Goal: Task Accomplishment & Management: Complete application form

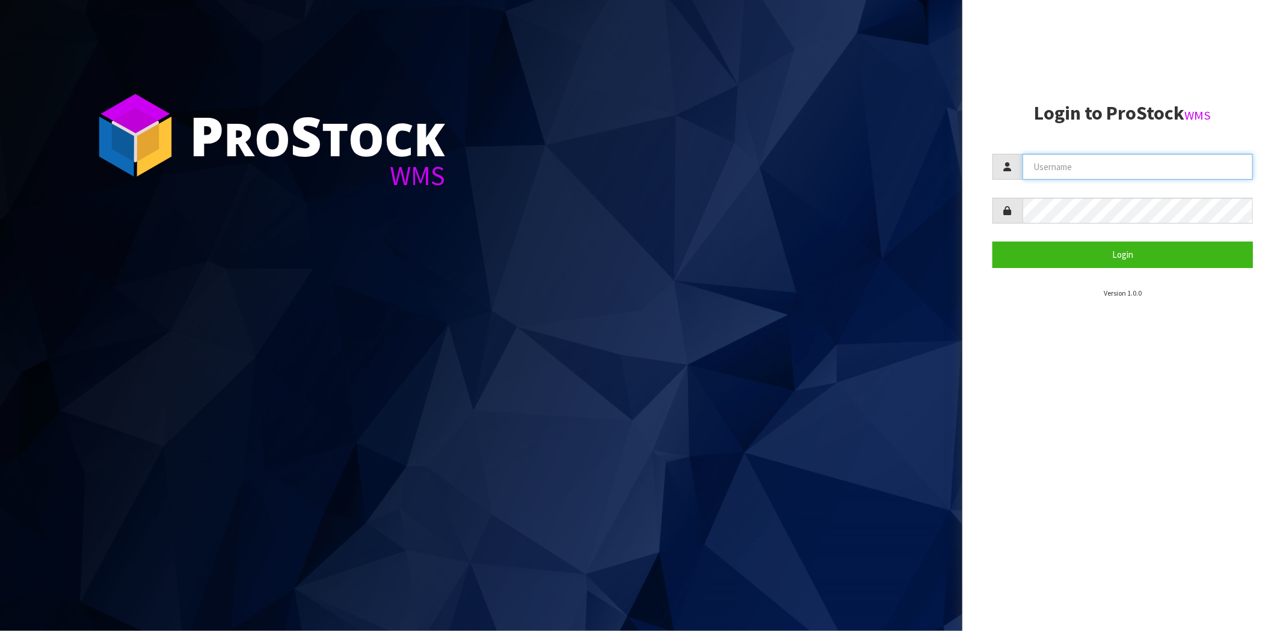
click at [1126, 175] on input "text" at bounding box center [1137, 167] width 230 height 26
click at [1041, 173] on input "text" at bounding box center [1137, 167] width 230 height 26
type input "[PERSON_NAME][EMAIL_ADDRESS][DOMAIN_NAME]"
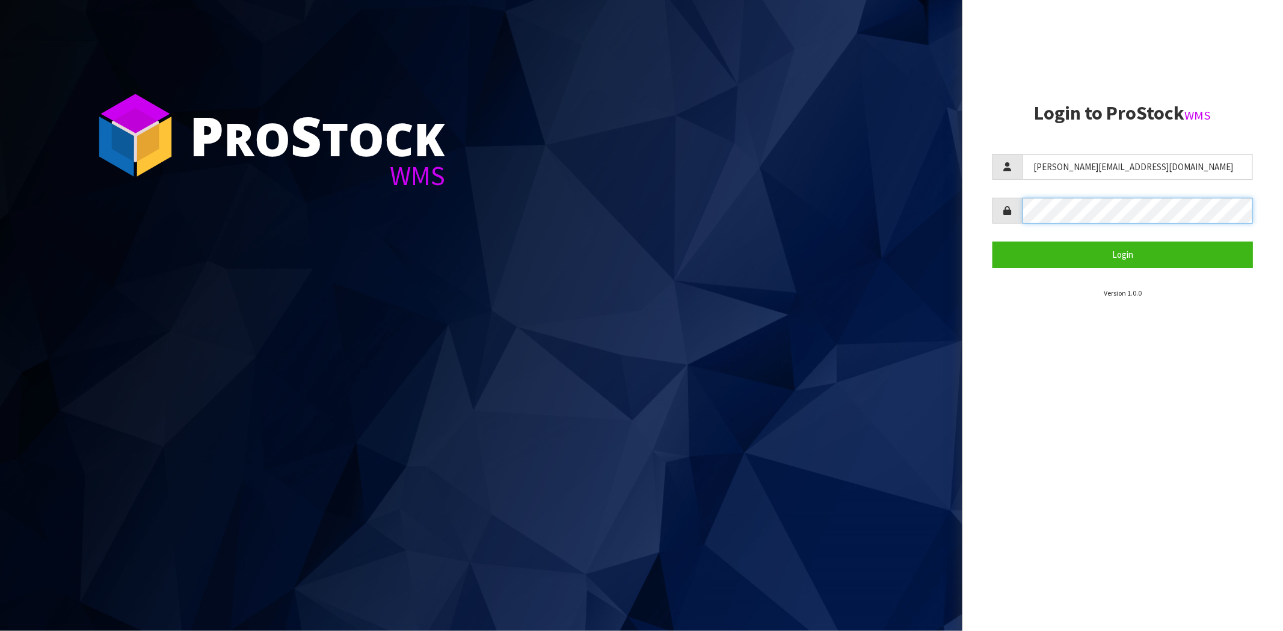
click at [992, 242] on button "Login" at bounding box center [1122, 255] width 260 height 26
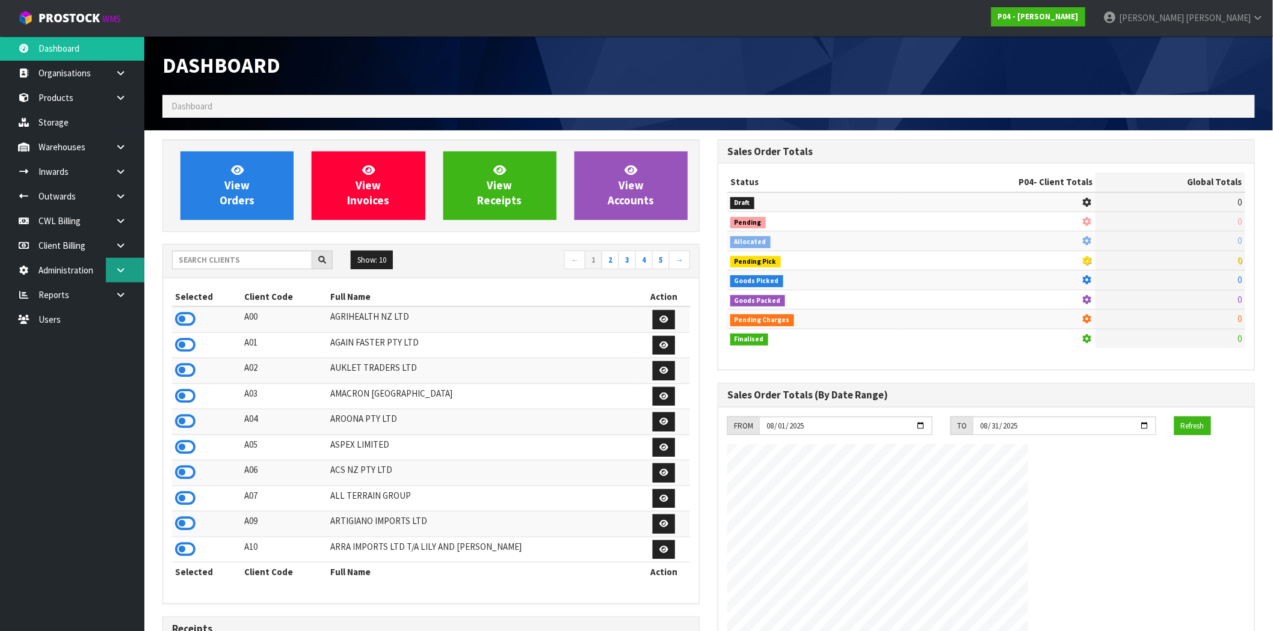
click at [121, 266] on icon at bounding box center [120, 270] width 11 height 9
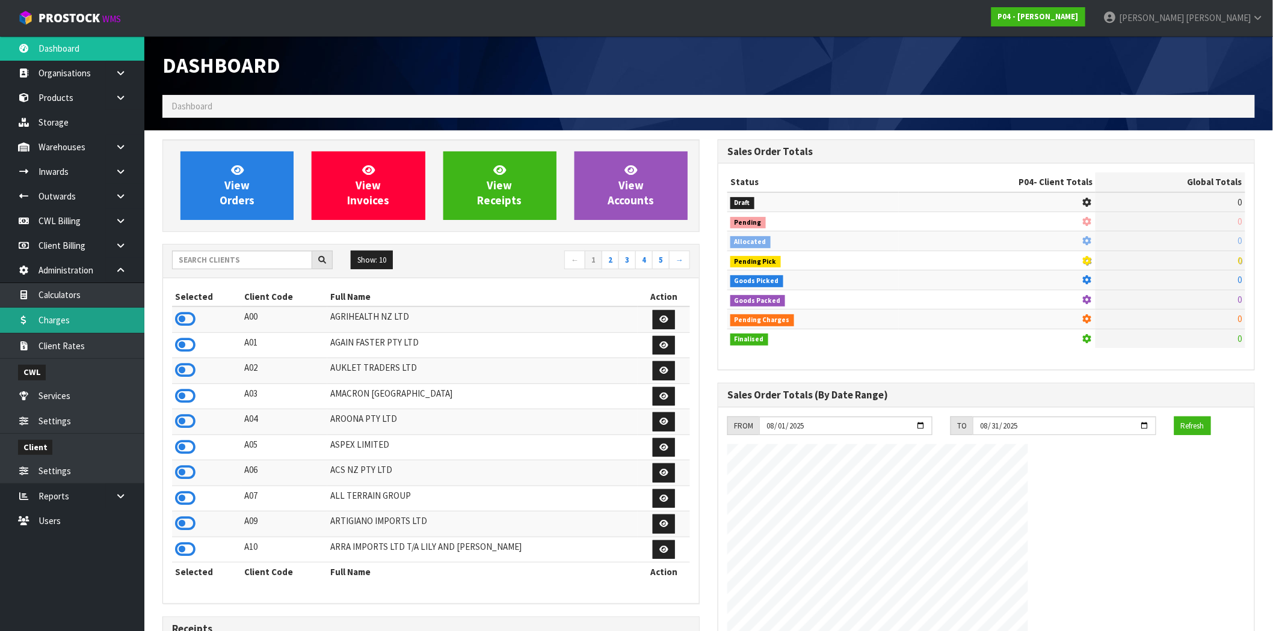
click at [98, 316] on link "Charges" at bounding box center [72, 320] width 144 height 25
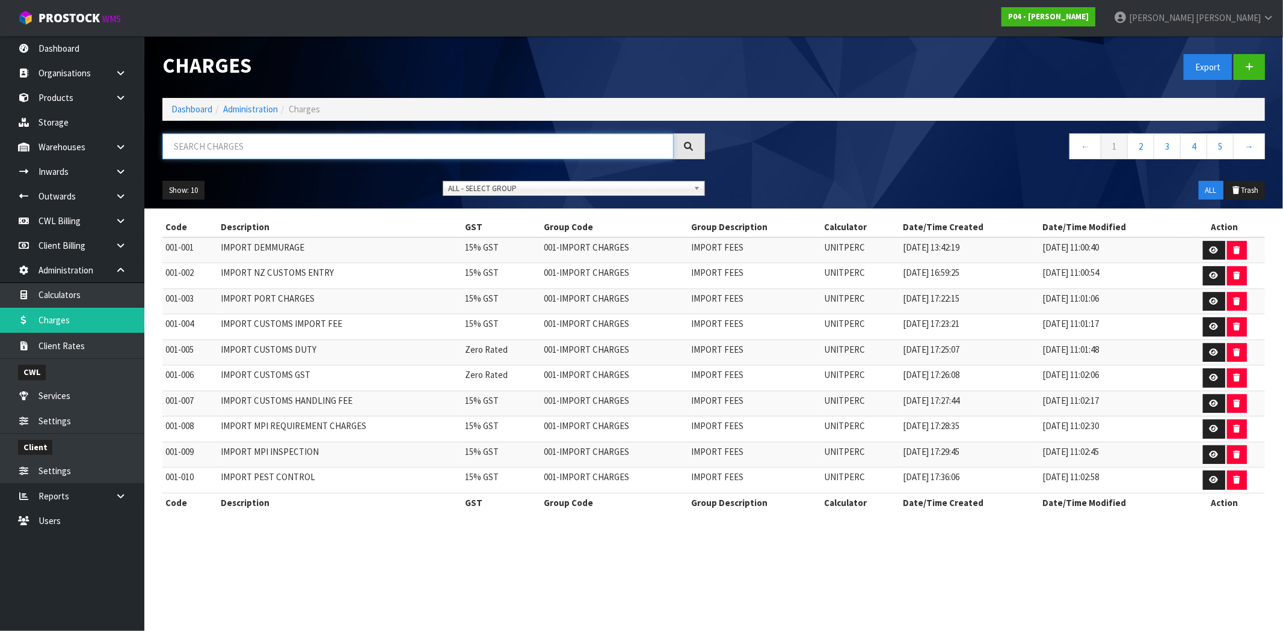
click at [324, 147] on input "text" at bounding box center [417, 147] width 511 height 26
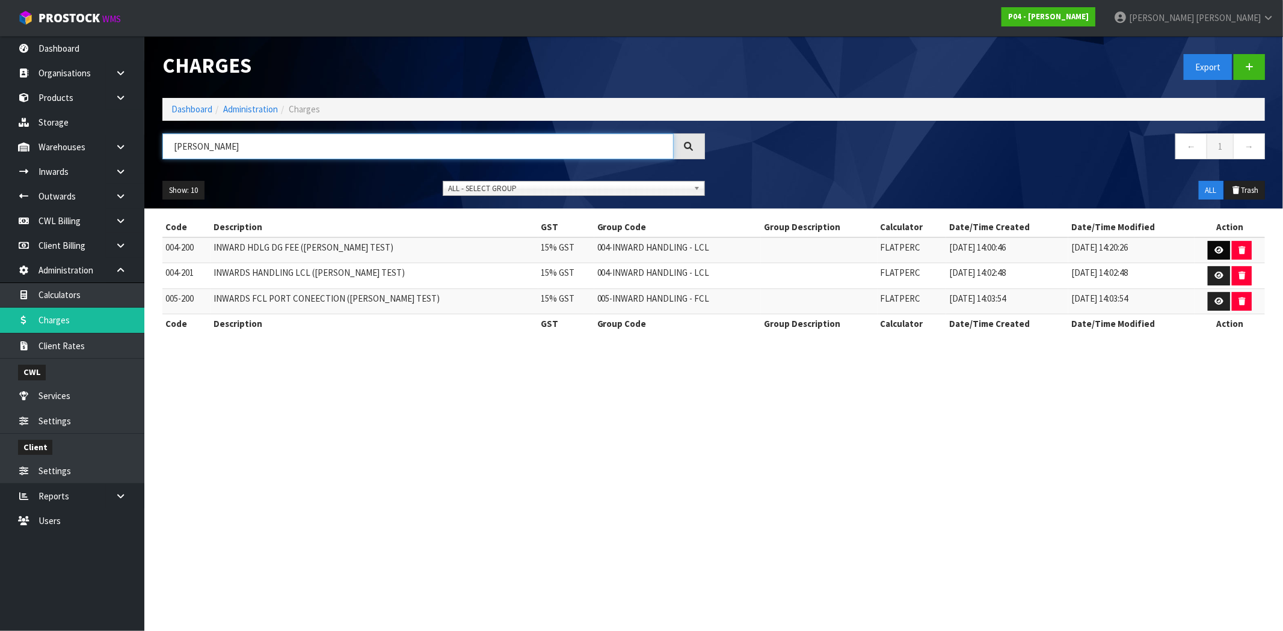
type input "[PERSON_NAME]"
click at [1214, 250] on icon at bounding box center [1218, 251] width 9 height 8
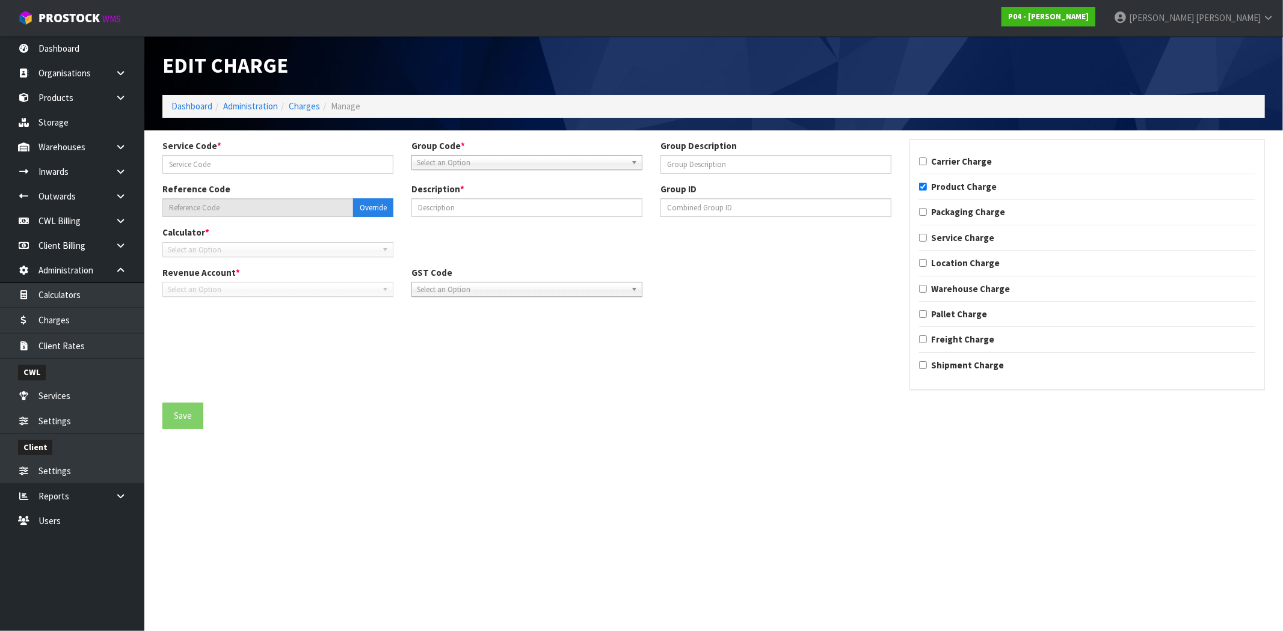
type input "200"
type input "004-200"
type input "INWARD HDLG DG FEE ([PERSON_NAME] TEST)"
checkbox input "true"
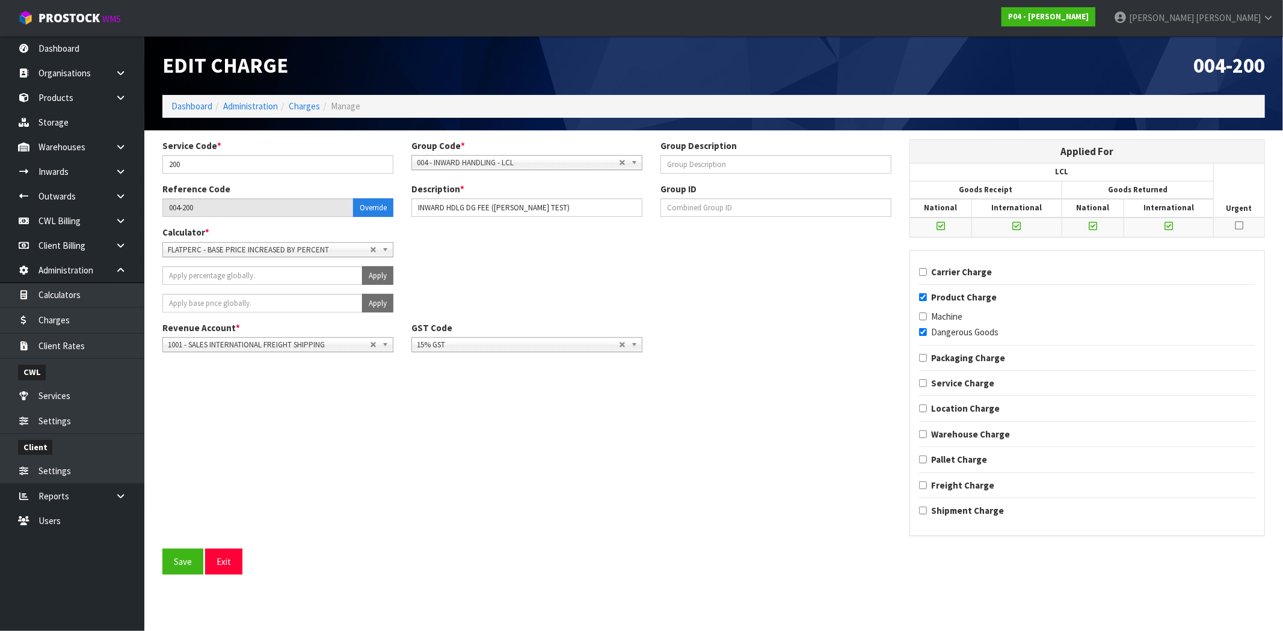
click at [261, 250] on span "FLATPERC - BASE PRICE INCREASED BY PERCENT" at bounding box center [269, 250] width 202 height 14
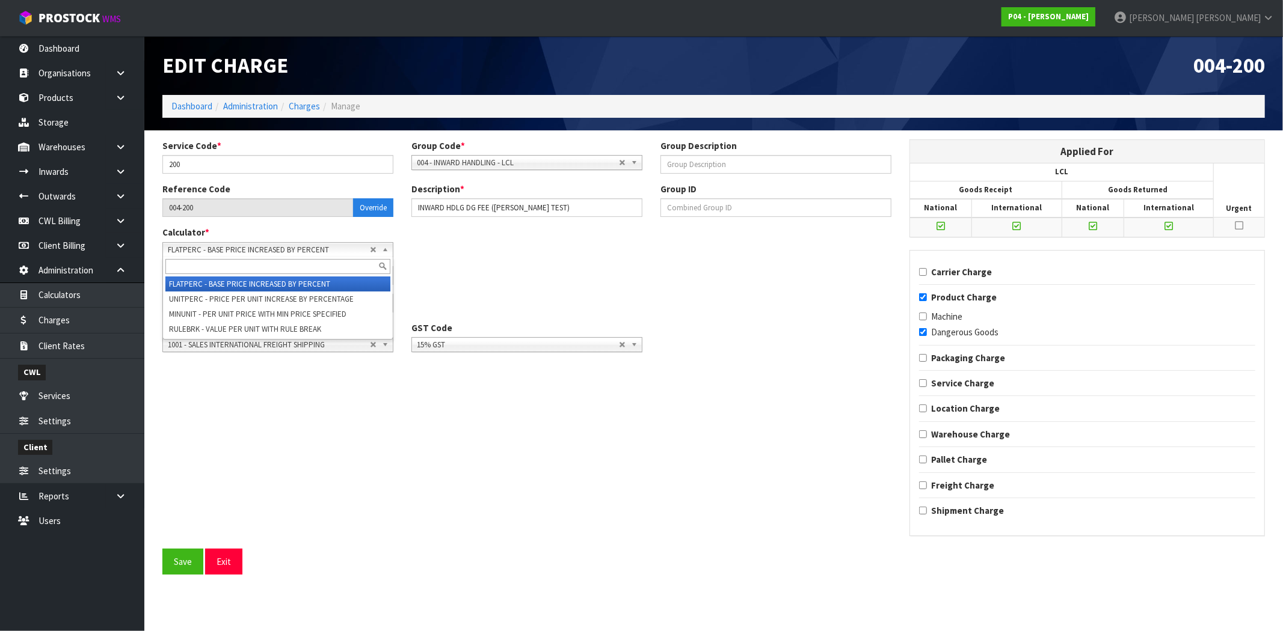
click at [244, 283] on li "FLATPERC - BASE PRICE INCREASED BY PERCENT" at bounding box center [277, 284] width 225 height 15
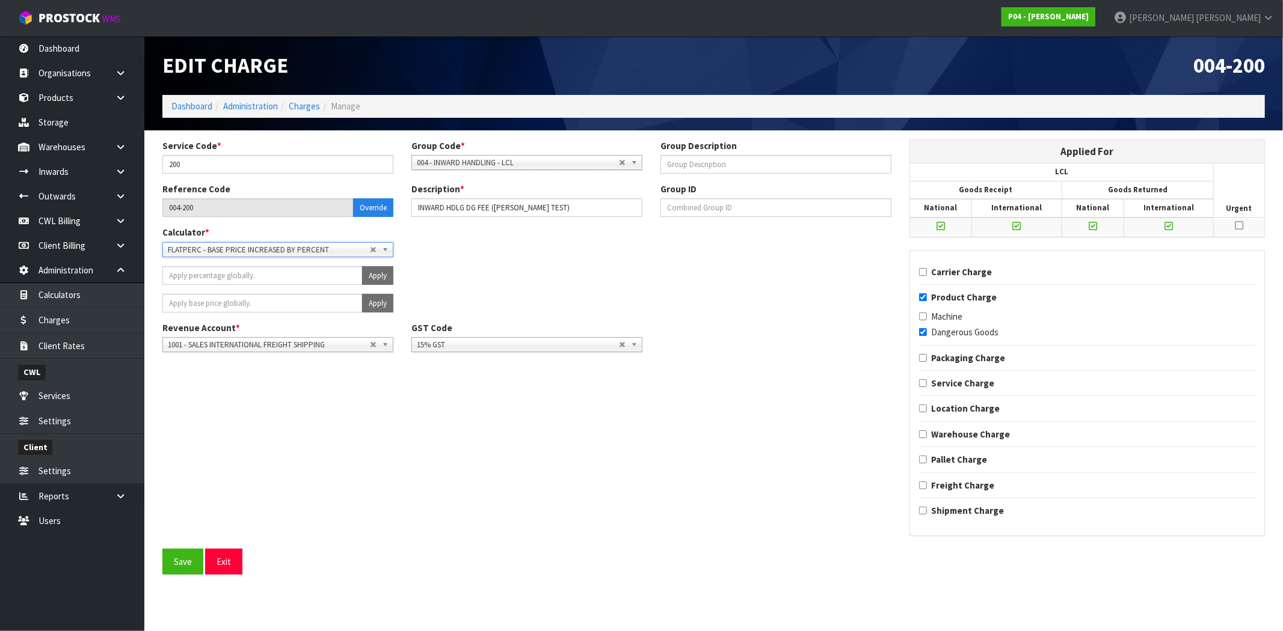
click at [489, 271] on div "Apply" at bounding box center [526, 280] width 747 height 28
click at [230, 567] on button "Exit" at bounding box center [223, 562] width 37 height 26
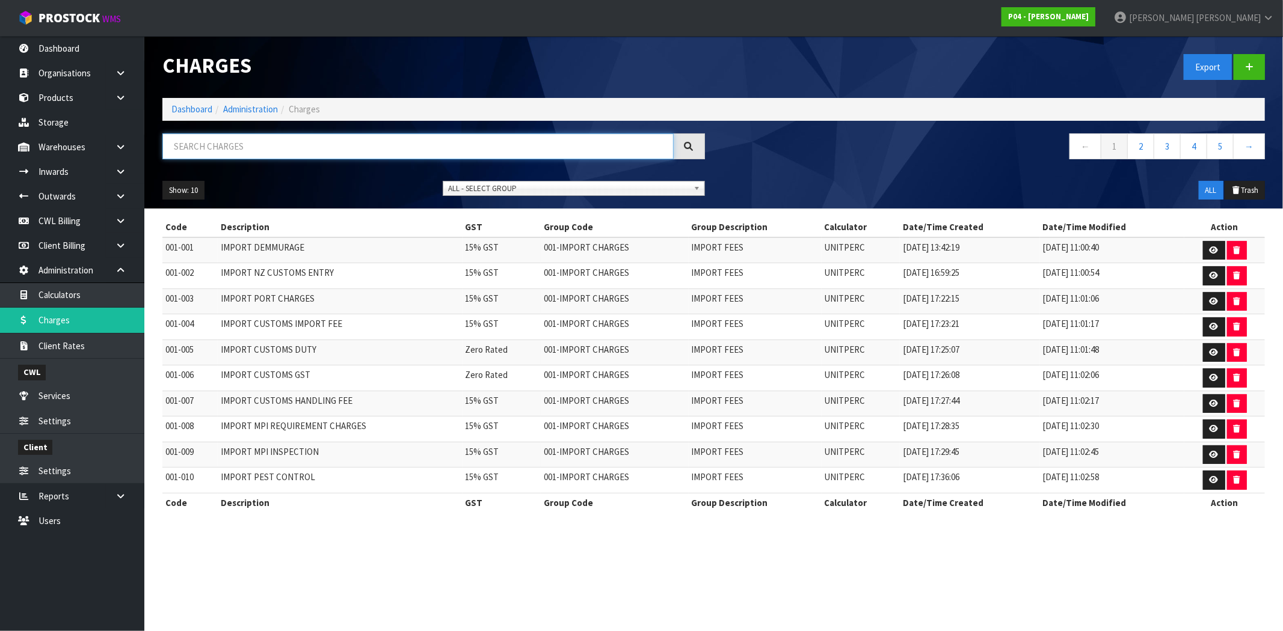
click at [283, 153] on input "text" at bounding box center [417, 147] width 511 height 26
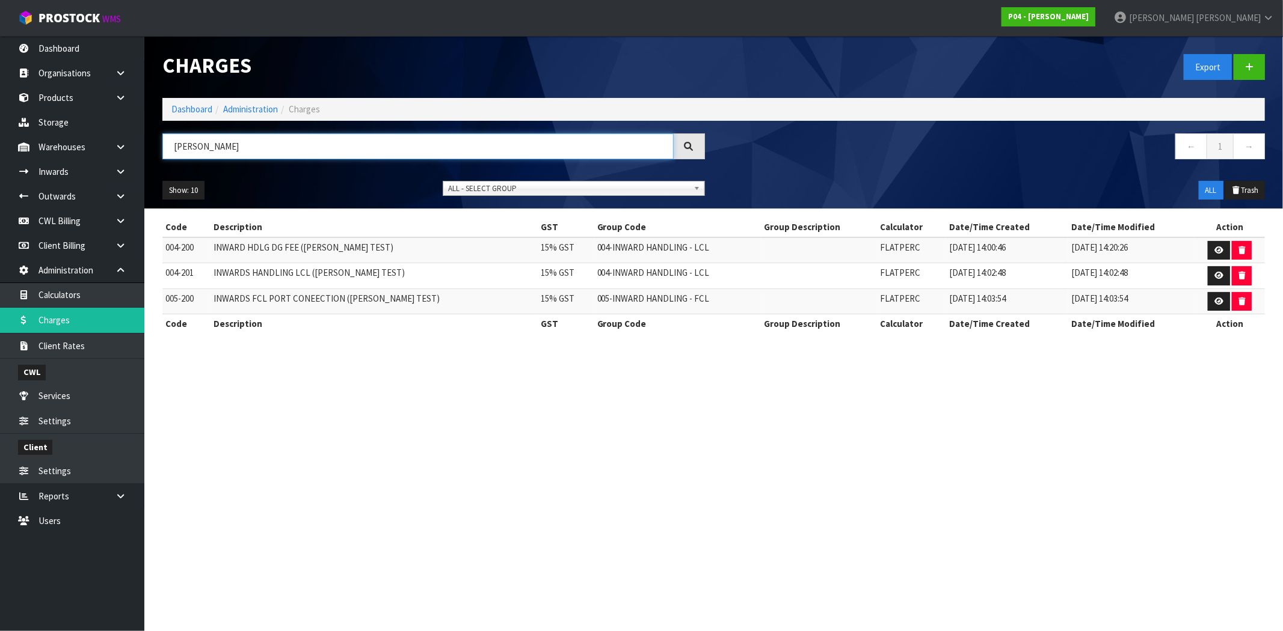
type input "[PERSON_NAME]"
drag, startPoint x: 365, startPoint y: 247, endPoint x: 170, endPoint y: 251, distance: 195.5
click at [170, 251] on tr "004-200 INWARD HDLG DG FEE ([PERSON_NAME] TEST) 15% GST 004-INWARD HANDLING - L…" at bounding box center [713, 251] width 1102 height 26
click at [271, 250] on td "INWARD HDLG DG FEE ([PERSON_NAME] TEST)" at bounding box center [373, 251] width 327 height 26
click at [1095, 21] on link "P04 - [PERSON_NAME]" at bounding box center [1048, 16] width 94 height 19
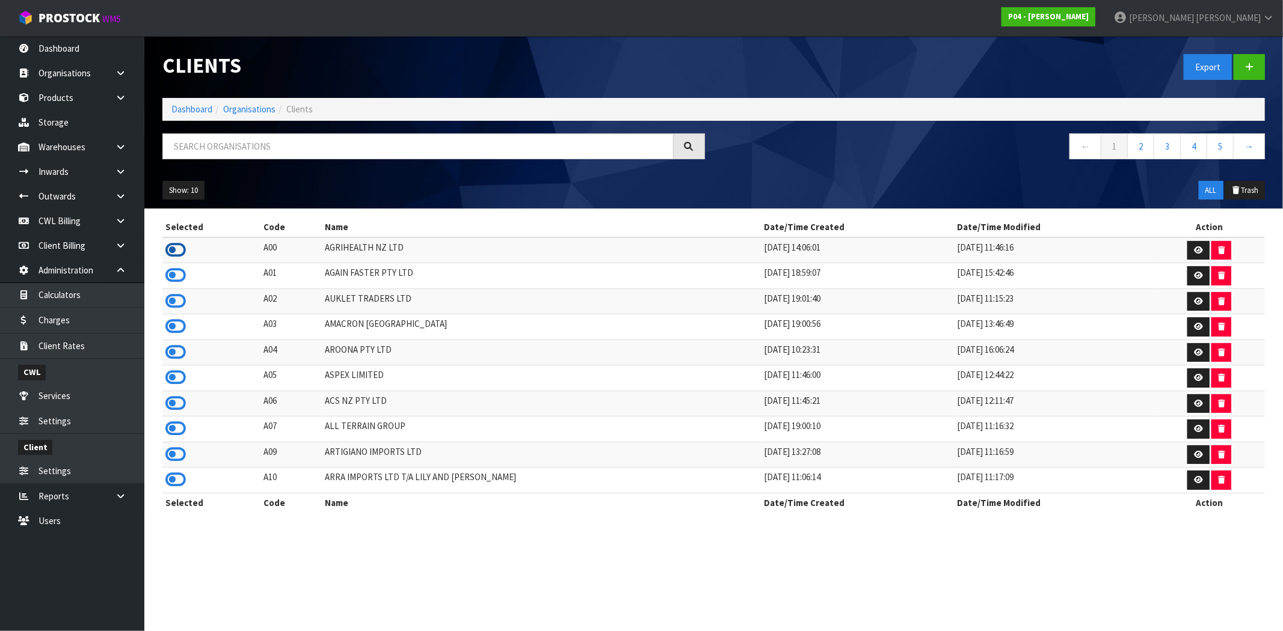
click at [176, 249] on icon at bounding box center [175, 250] width 20 height 18
click at [118, 199] on icon at bounding box center [120, 196] width 11 height 9
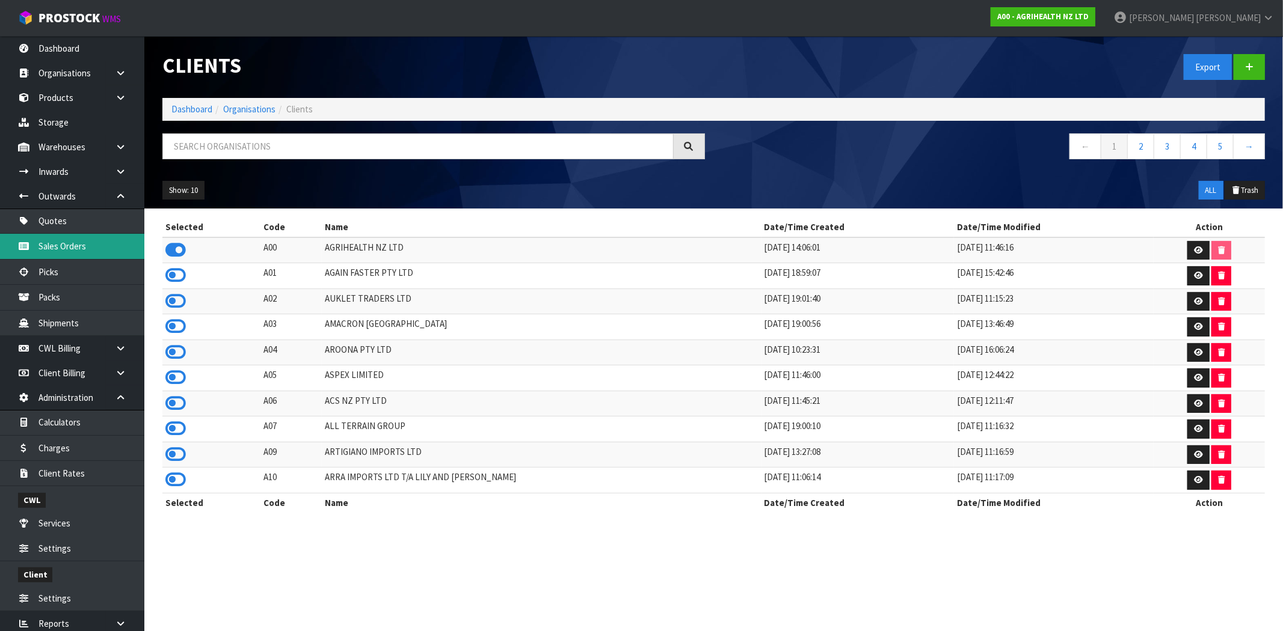
click at [82, 247] on link "Sales Orders" at bounding box center [72, 246] width 144 height 25
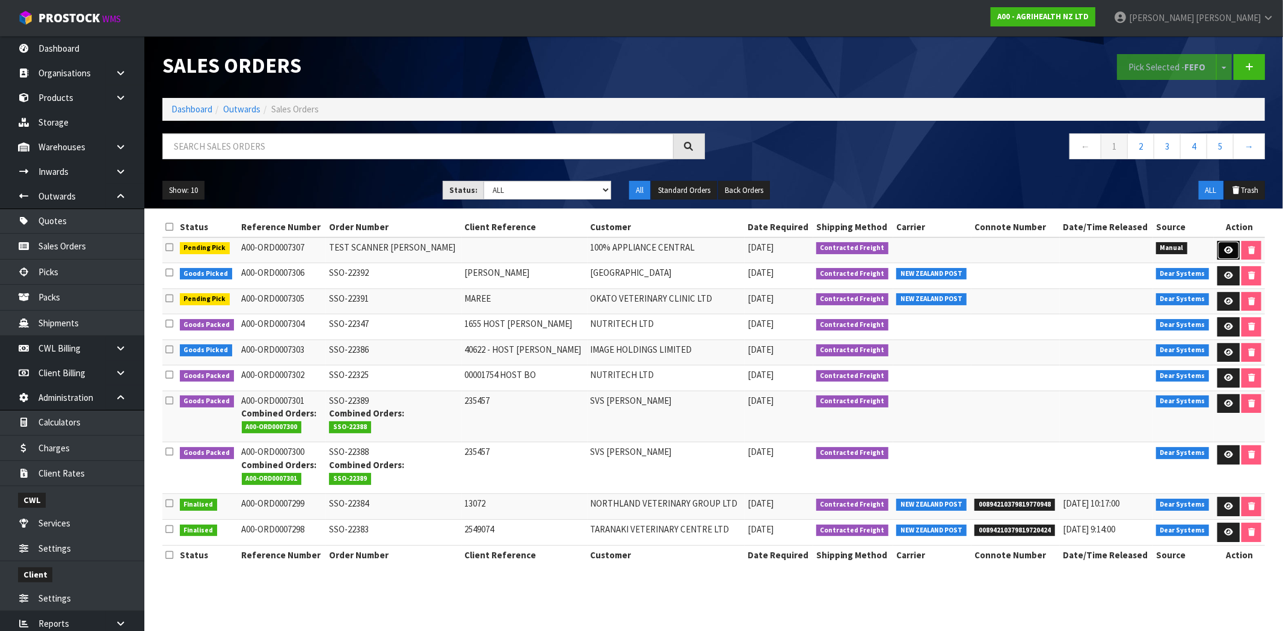
click at [1224, 253] on icon at bounding box center [1228, 251] width 9 height 8
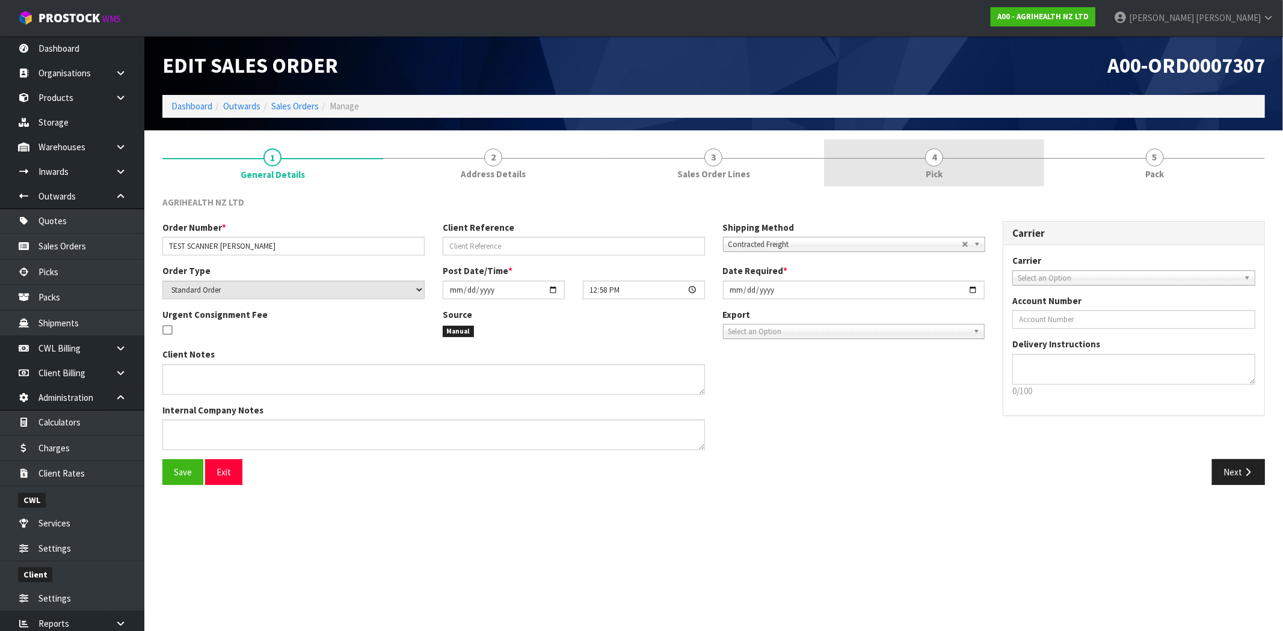
click at [941, 185] on link "4 Pick" at bounding box center [934, 164] width 221 height 48
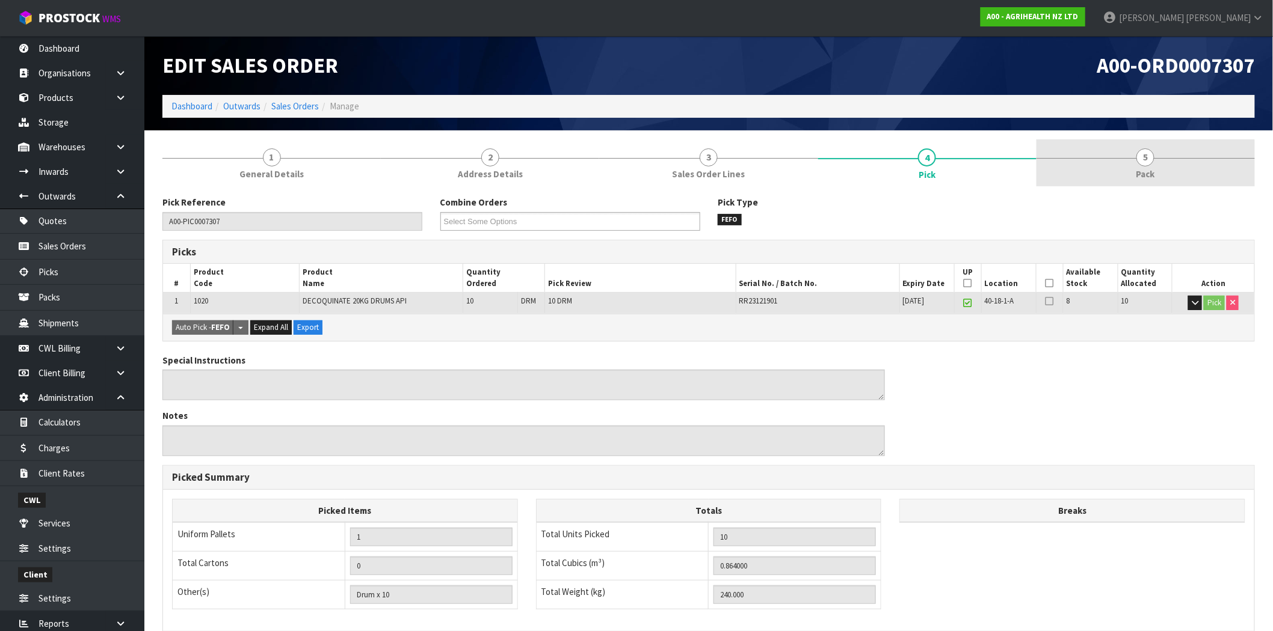
click at [1149, 176] on span "Pack" at bounding box center [1145, 174] width 19 height 13
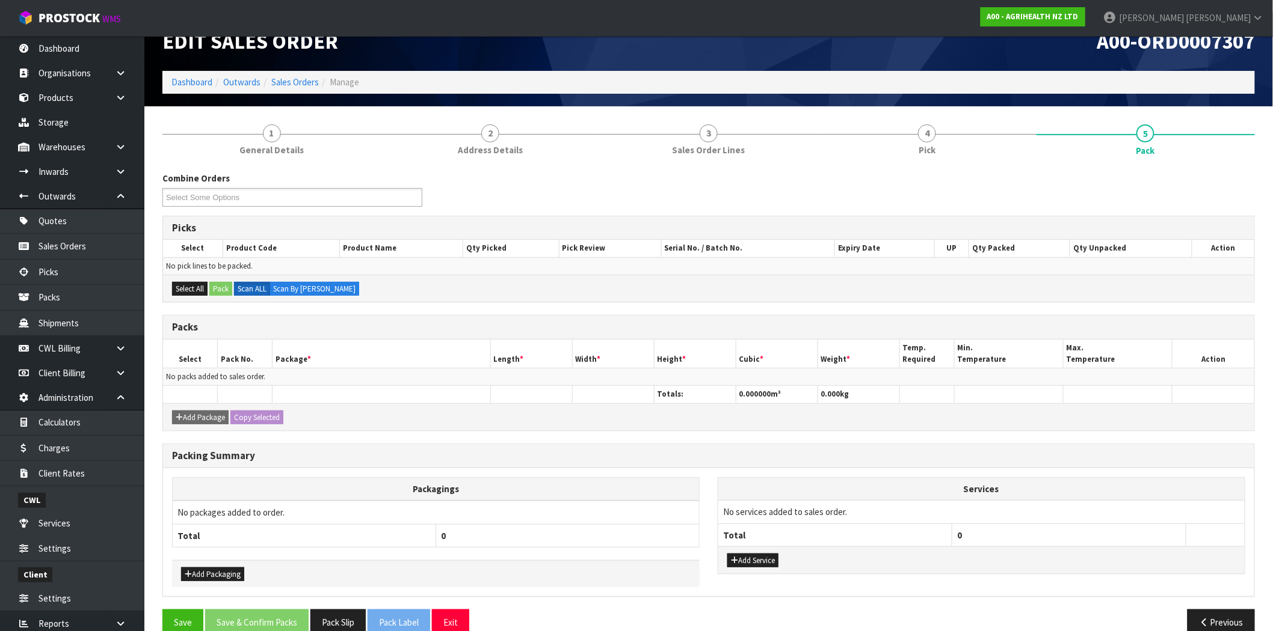
scroll to position [46, 0]
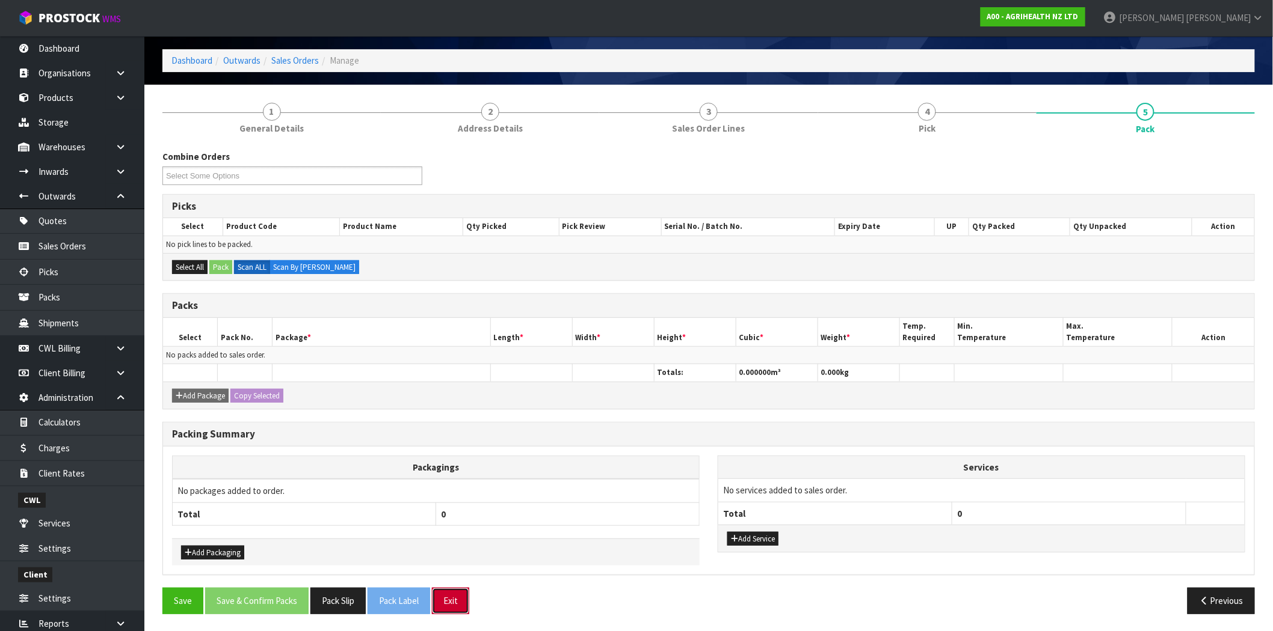
click at [453, 594] on button "Exit" at bounding box center [450, 601] width 37 height 26
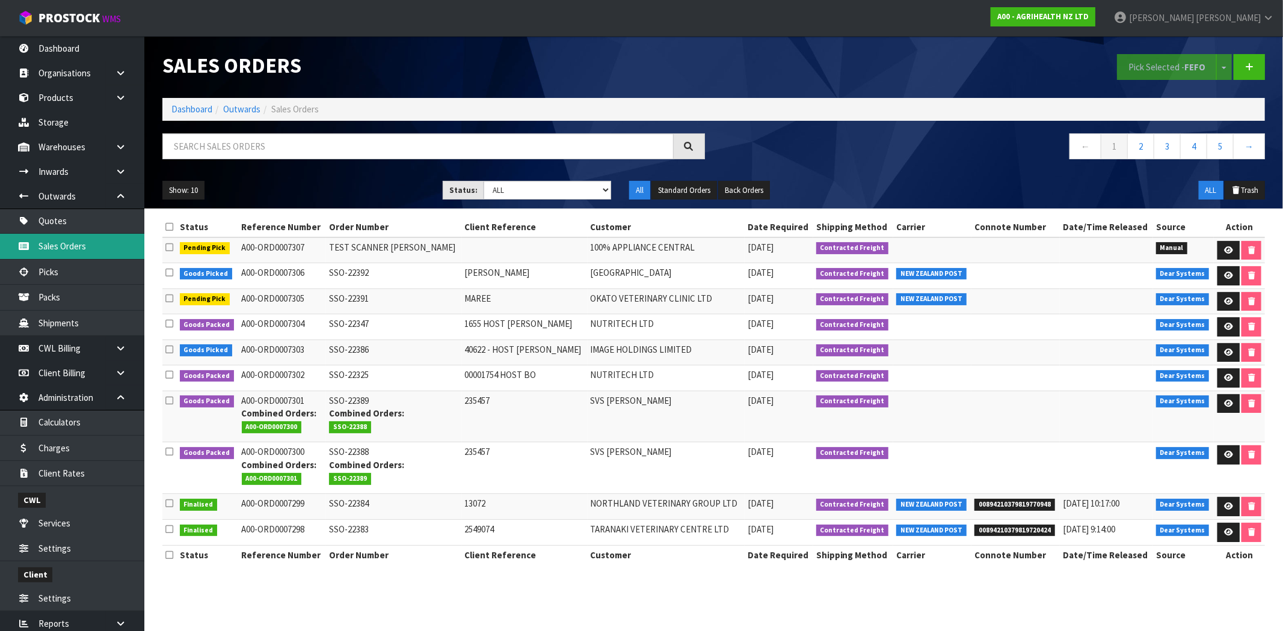
click at [79, 253] on link "Sales Orders" at bounding box center [72, 246] width 144 height 25
click at [86, 249] on link "Sales Orders" at bounding box center [72, 246] width 144 height 25
click at [1089, 19] on strong "A00 - AGRIHEALTH NZ LTD" at bounding box center [1042, 16] width 91 height 10
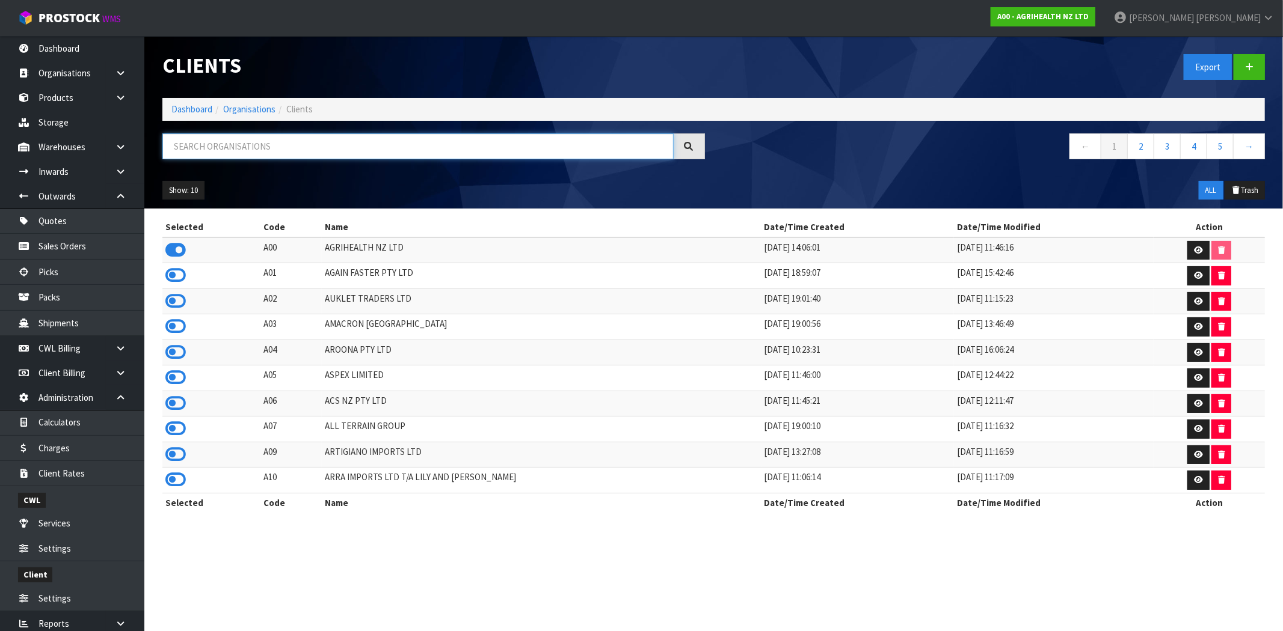
click at [286, 147] on input "text" at bounding box center [417, 147] width 511 height 26
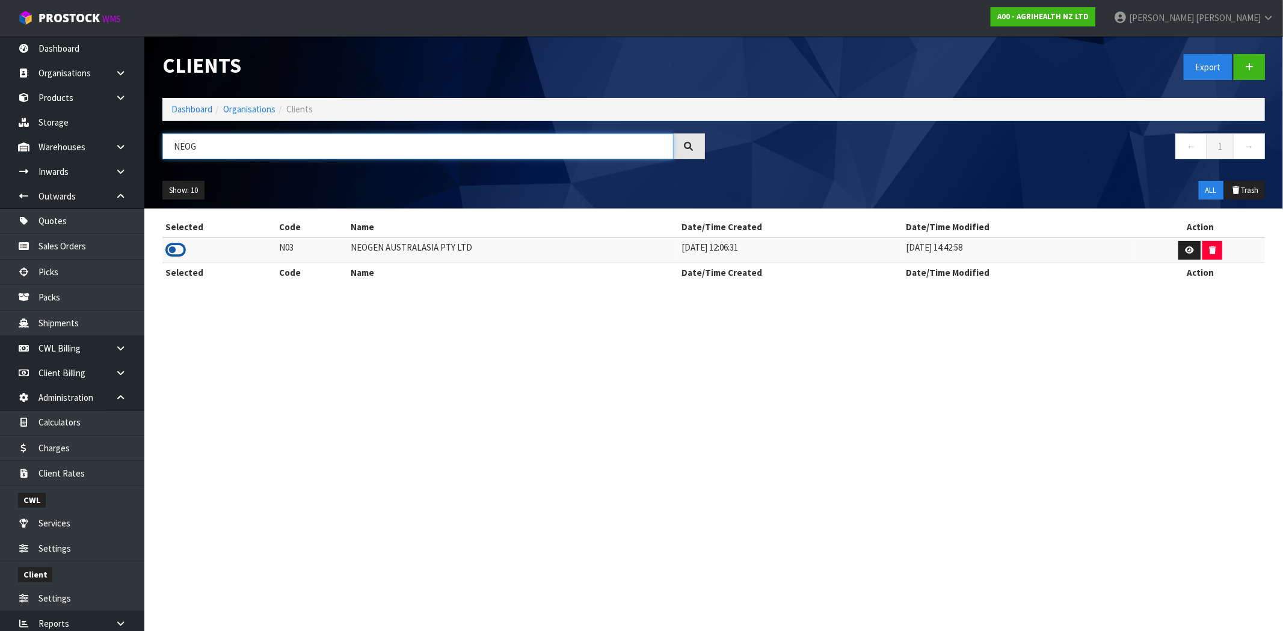
type input "NEOG"
click at [182, 251] on icon at bounding box center [175, 250] width 20 height 18
click at [99, 254] on link "Sales Orders" at bounding box center [72, 246] width 144 height 25
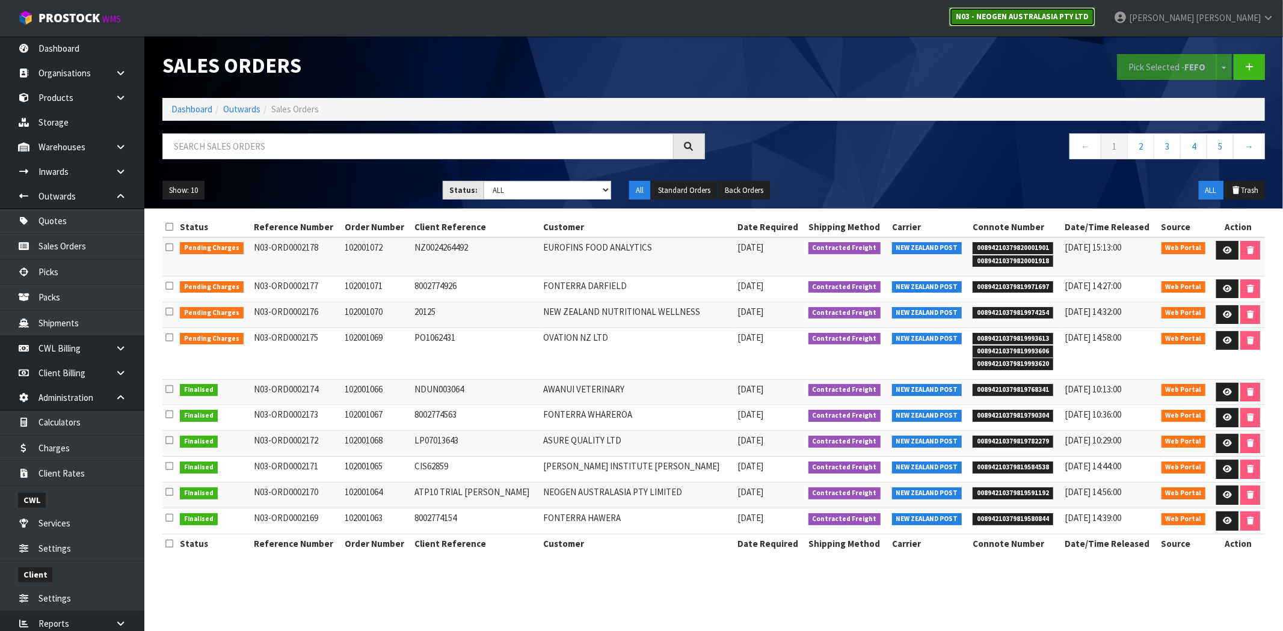
click at [1069, 16] on strong "N03 - NEOGEN AUSTRALASIA PTY LTD" at bounding box center [1022, 16] width 133 height 10
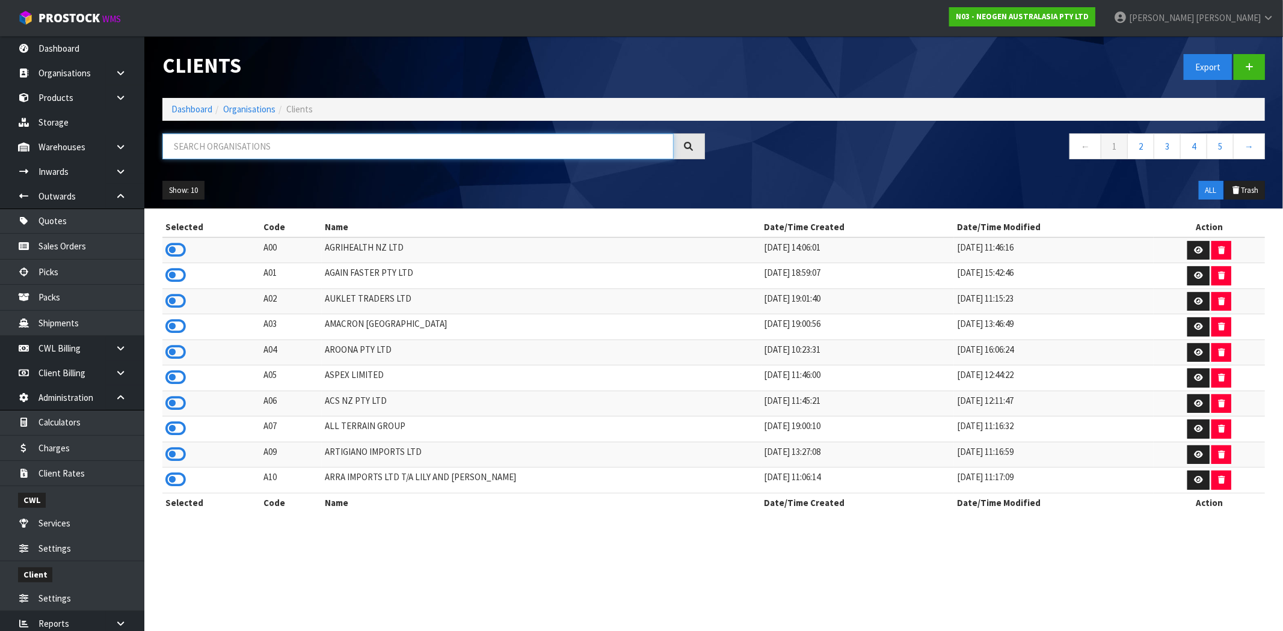
click at [224, 145] on input "text" at bounding box center [417, 147] width 511 height 26
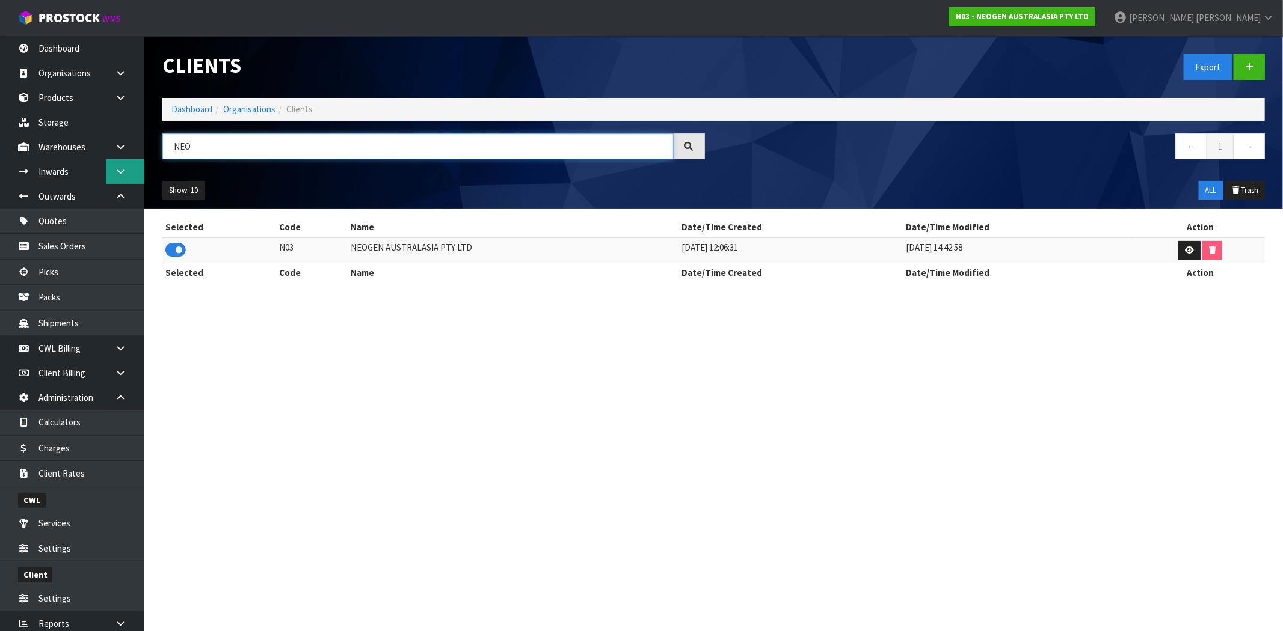
type input "NEO"
click at [116, 170] on icon at bounding box center [120, 171] width 11 height 9
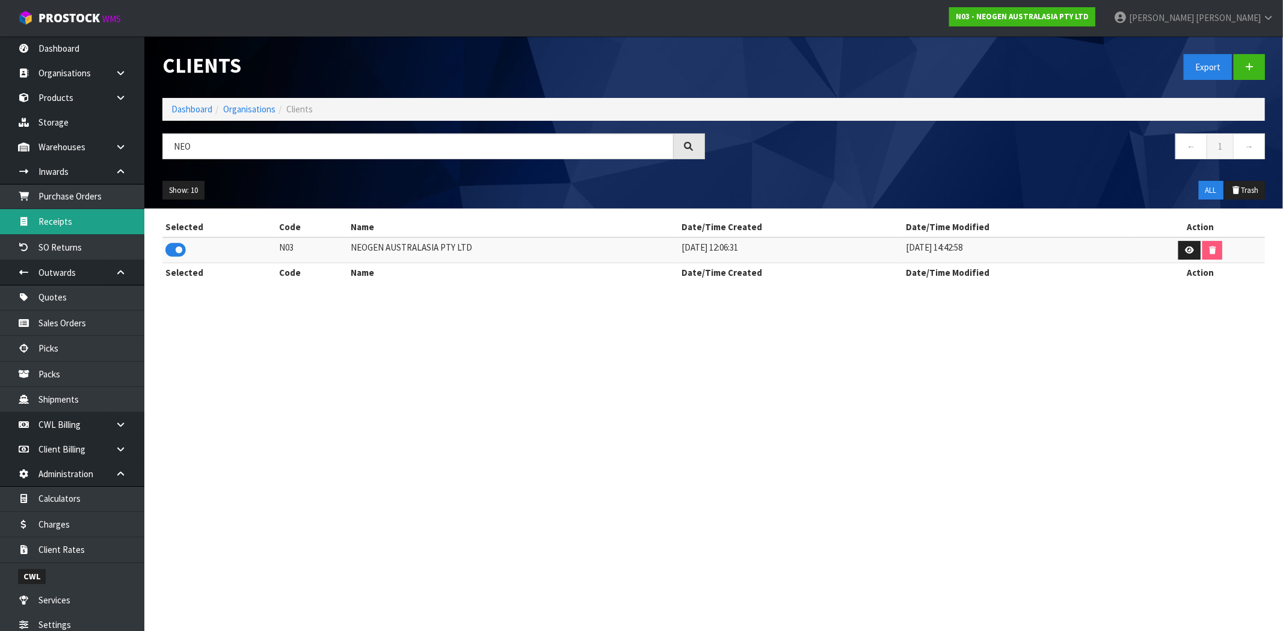
click at [83, 218] on link "Receipts" at bounding box center [72, 221] width 144 height 25
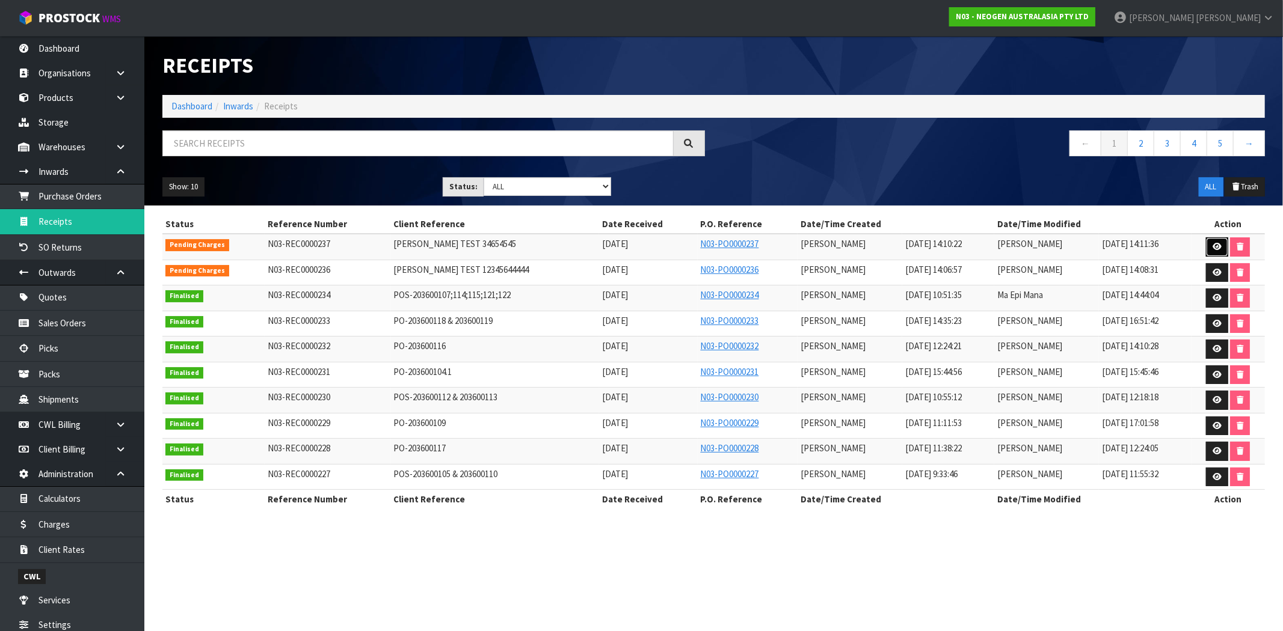
click at [1217, 250] on icon at bounding box center [1216, 247] width 9 height 8
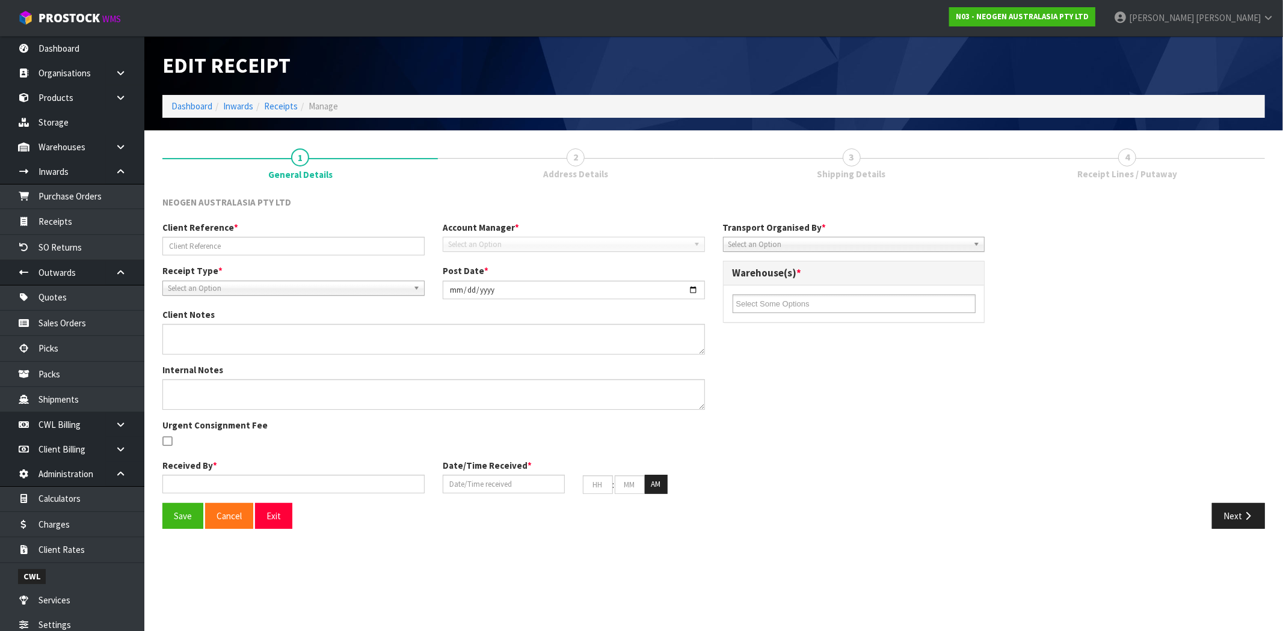
type input "[PERSON_NAME] TEST 34654545"
type input "[DATE]"
type input "[PERSON_NAME]"
type input "[DATE]"
type input "02"
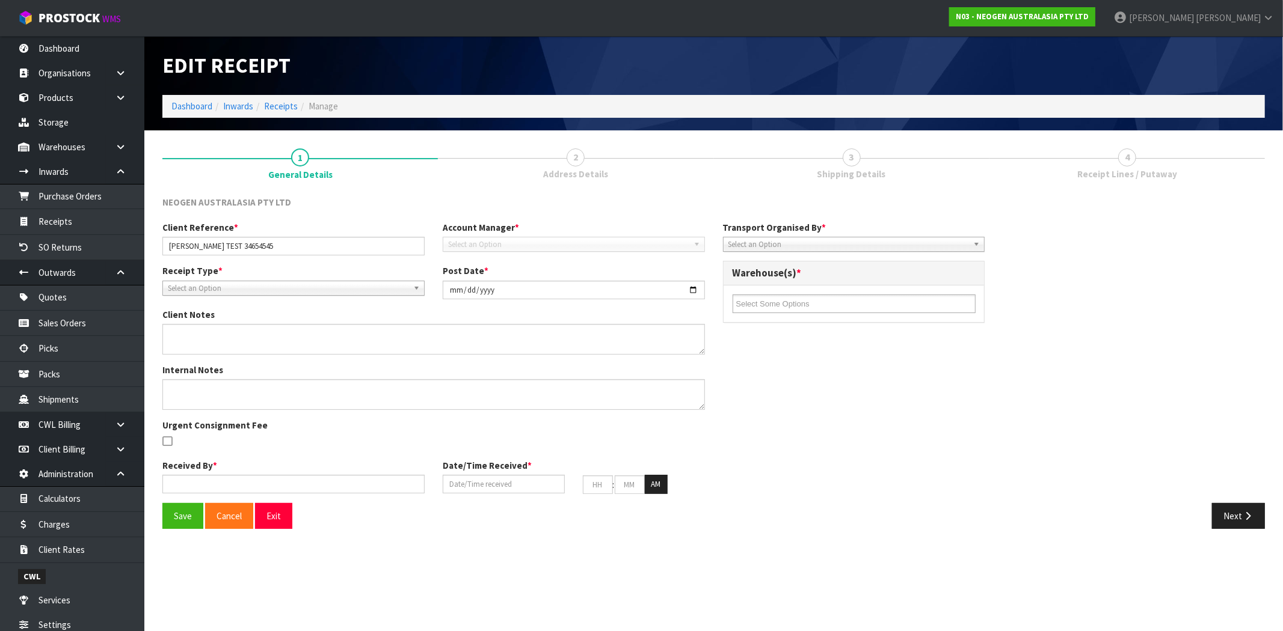
type input "10"
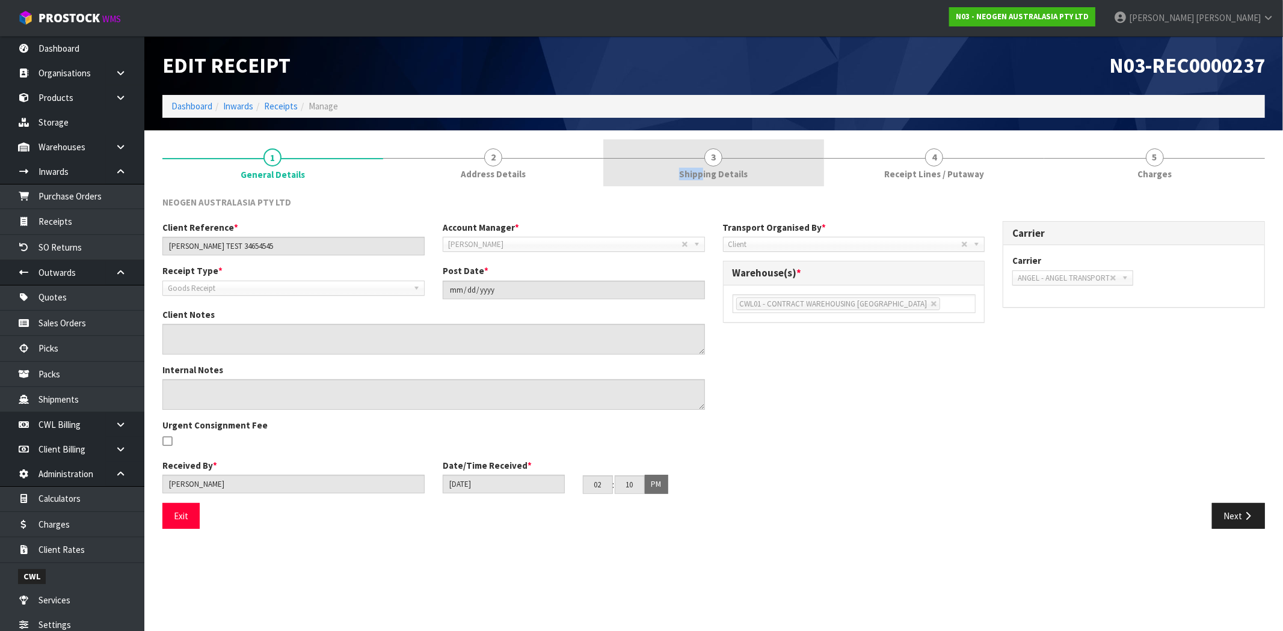
click at [705, 168] on span "Shipping Details" at bounding box center [713, 174] width 69 height 13
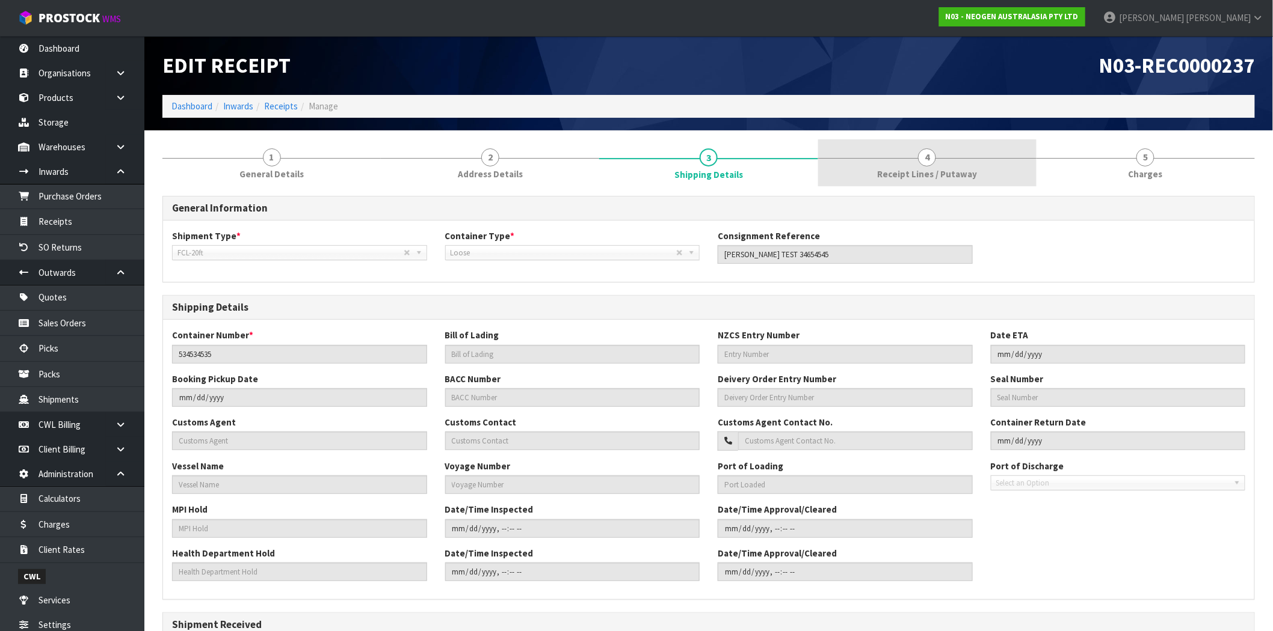
click at [903, 173] on span "Receipt Lines / Putaway" at bounding box center [927, 174] width 100 height 13
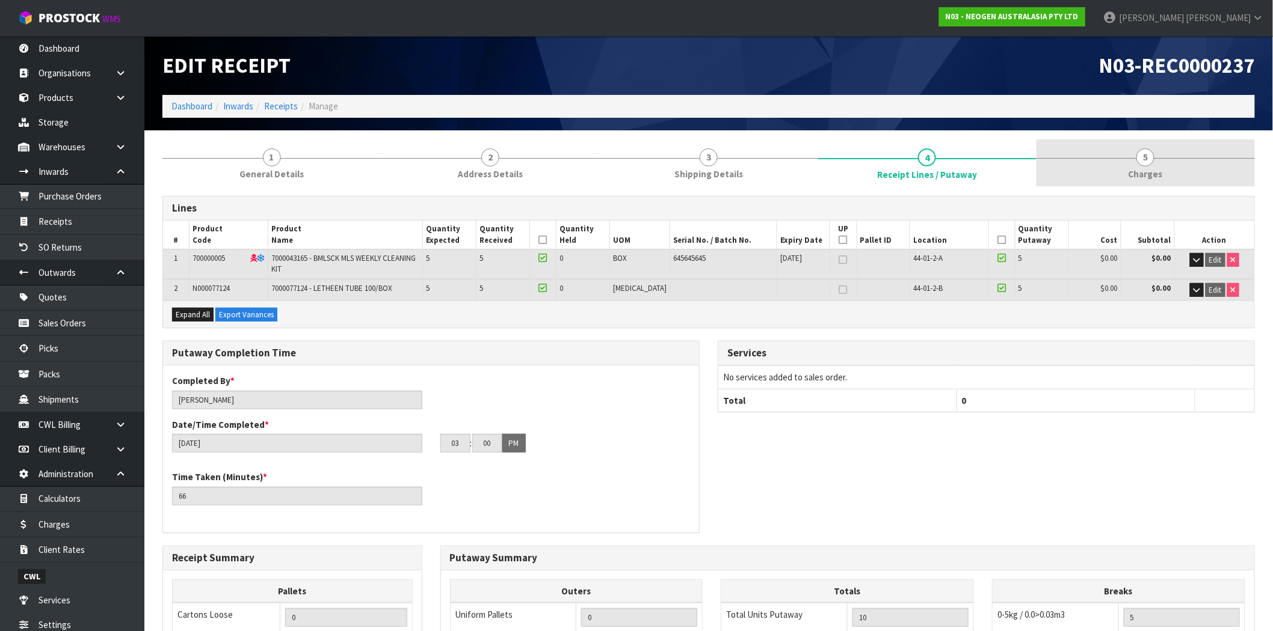
click at [1137, 170] on span "Charges" at bounding box center [1145, 174] width 34 height 13
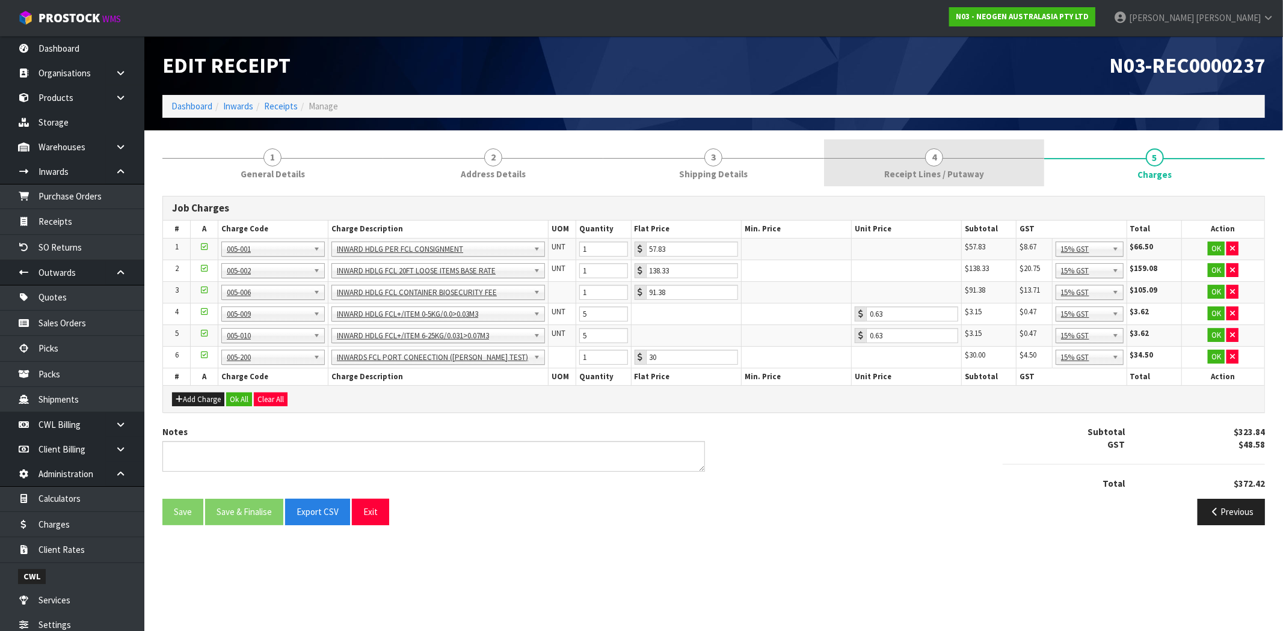
click at [927, 171] on span "Receipt Lines / Putaway" at bounding box center [934, 174] width 100 height 13
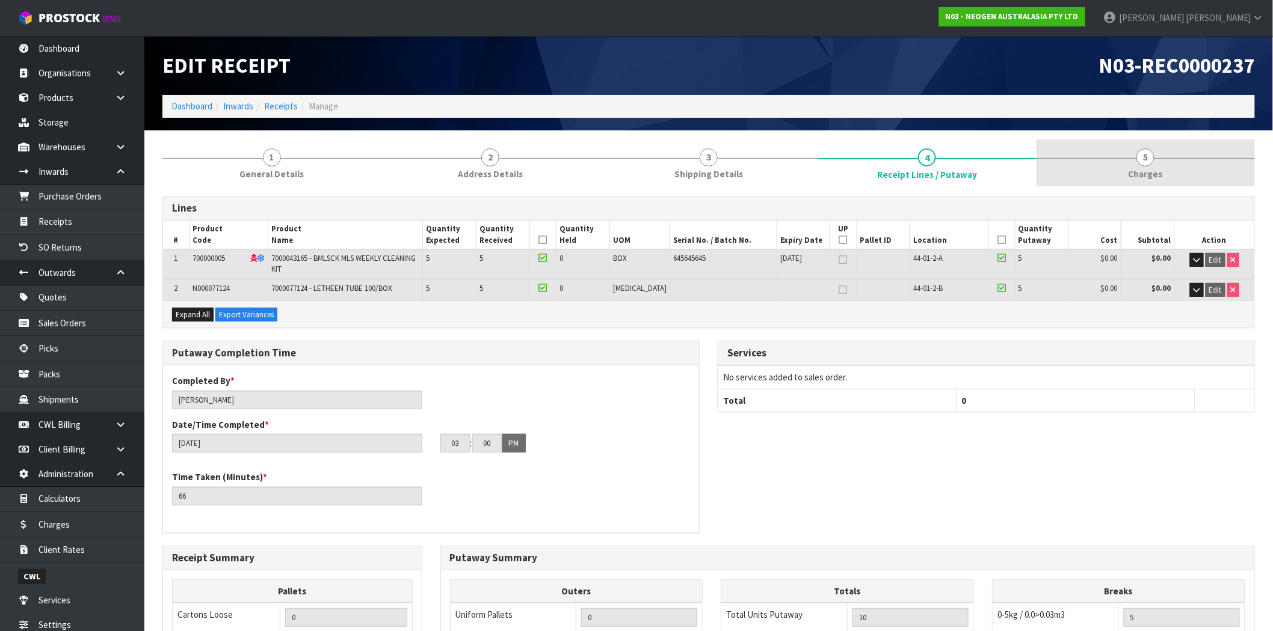
click at [1139, 170] on span "Charges" at bounding box center [1145, 174] width 34 height 13
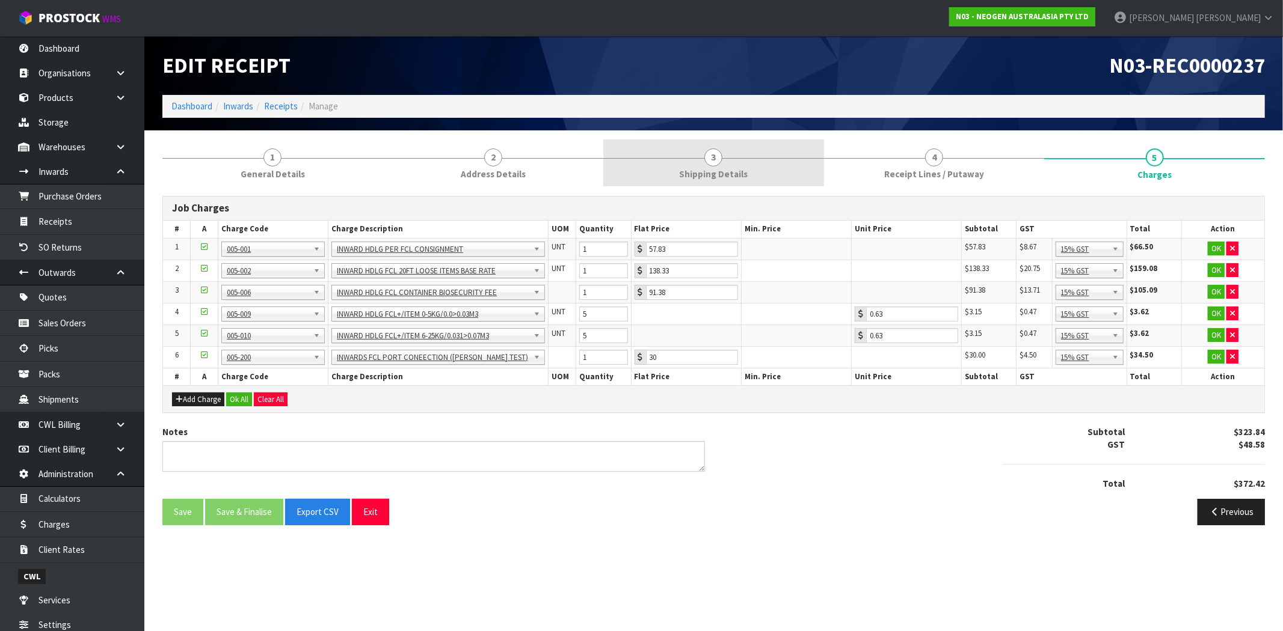
click at [723, 166] on link "3 Shipping Details" at bounding box center [713, 164] width 221 height 48
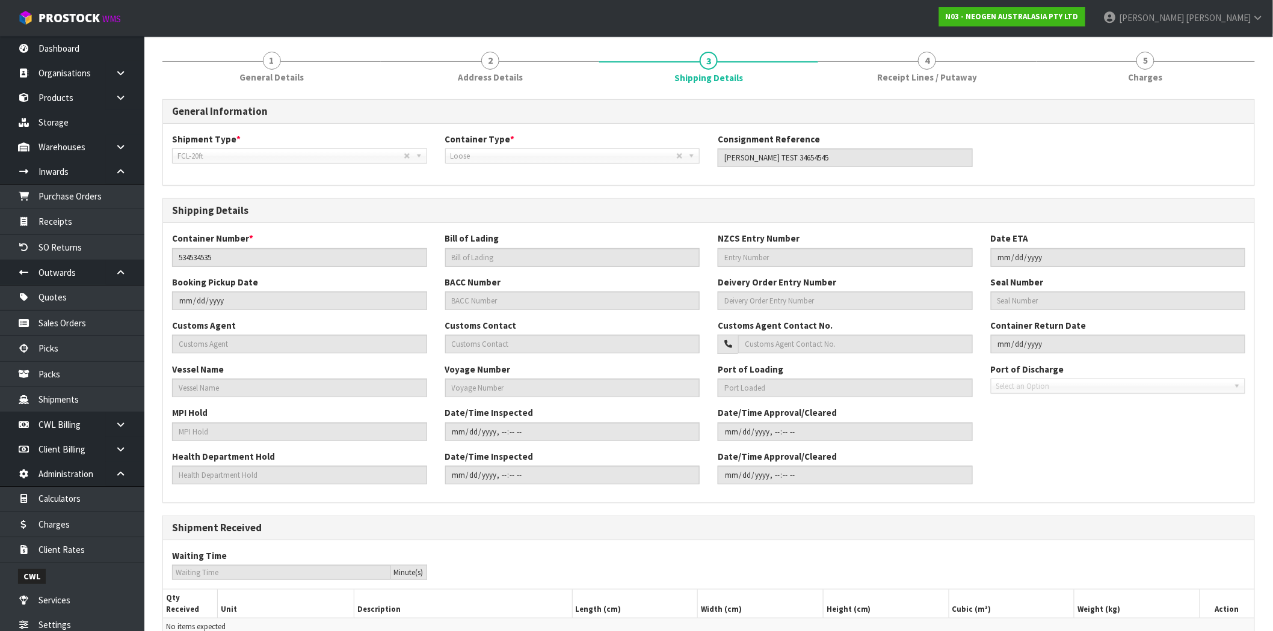
scroll to position [193, 0]
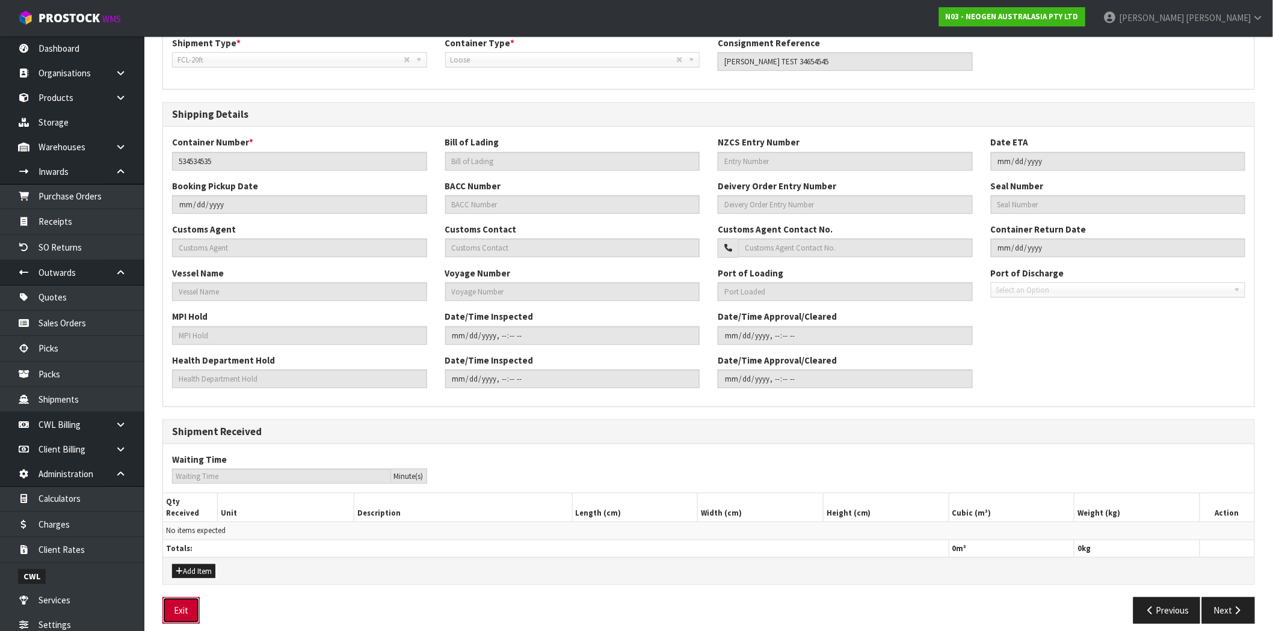
click at [195, 606] on button "Exit" at bounding box center [180, 611] width 37 height 26
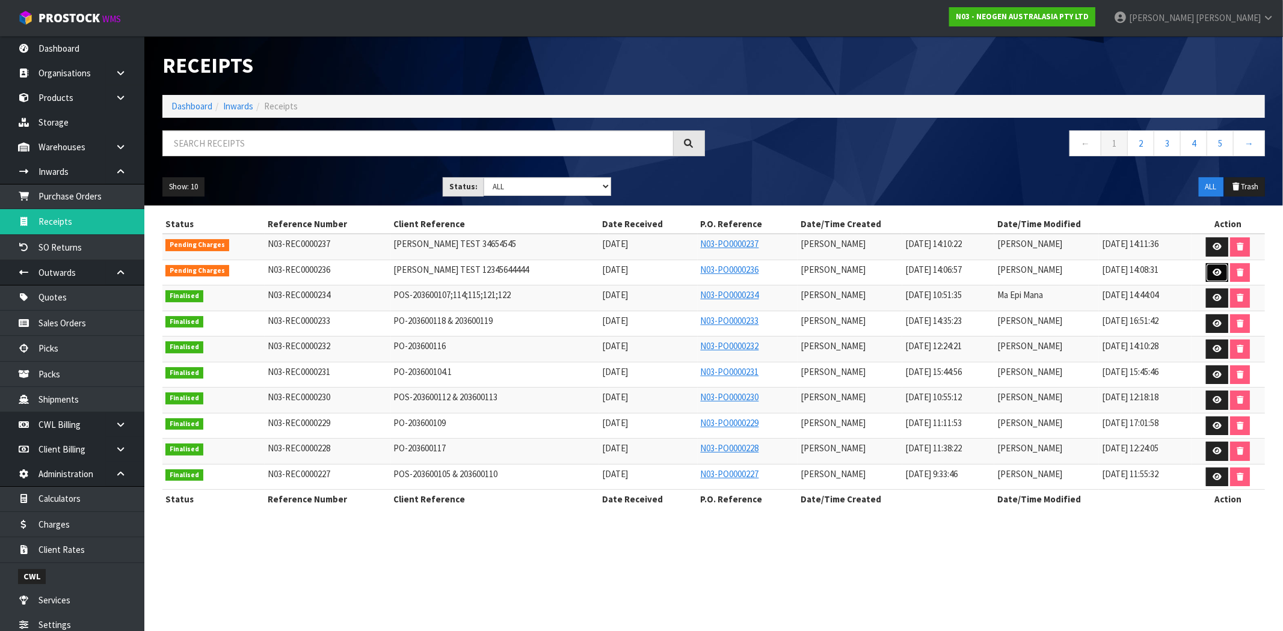
drag, startPoint x: 1218, startPoint y: 272, endPoint x: 1163, endPoint y: 292, distance: 58.8
click at [1218, 272] on icon at bounding box center [1216, 273] width 9 height 8
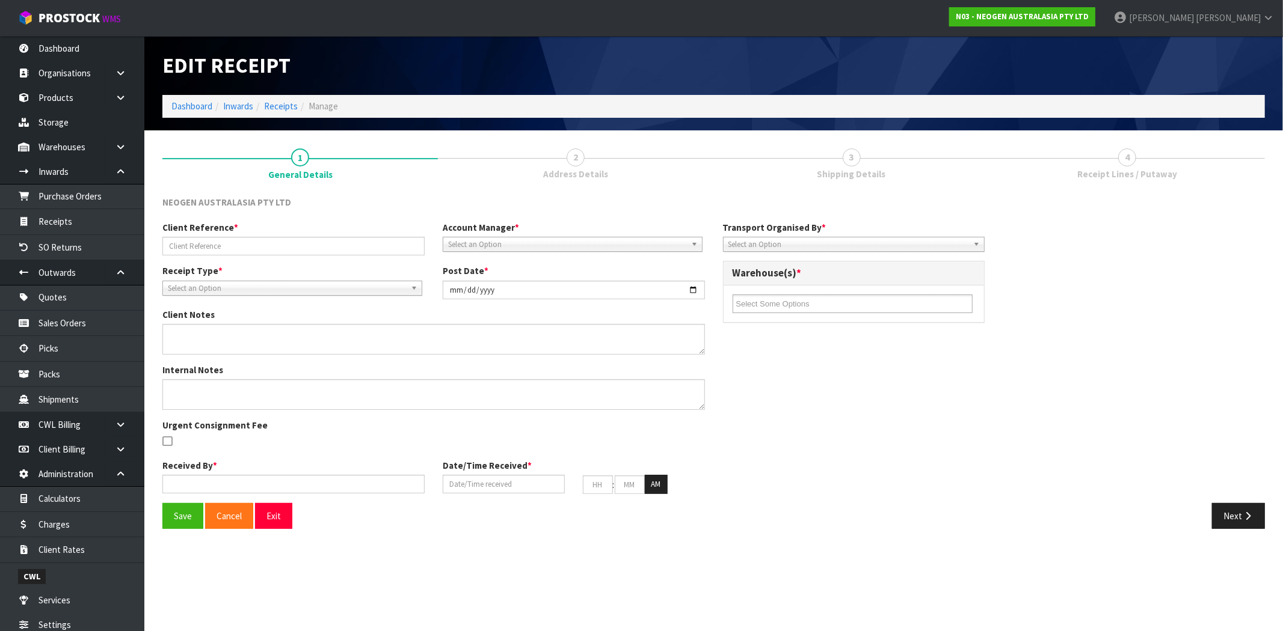
type input "[PERSON_NAME] TEST 12345644444"
type input "[DATE]"
type input "[PERSON_NAME]"
type input "[DATE]"
type input "02"
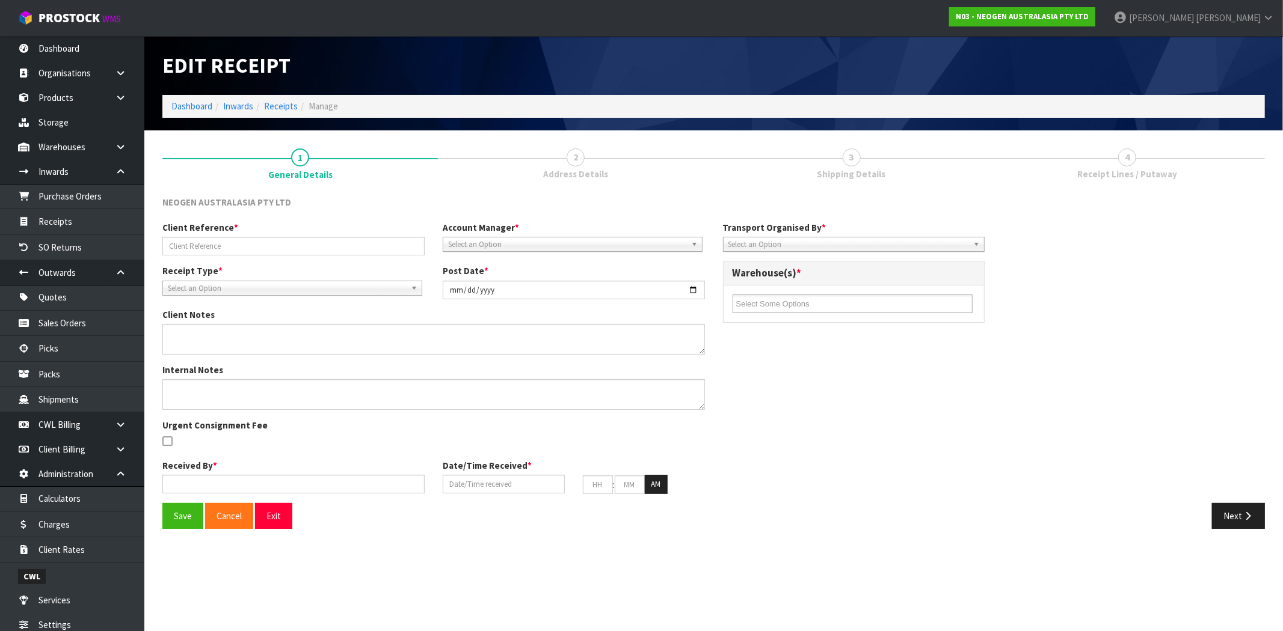
type input "06"
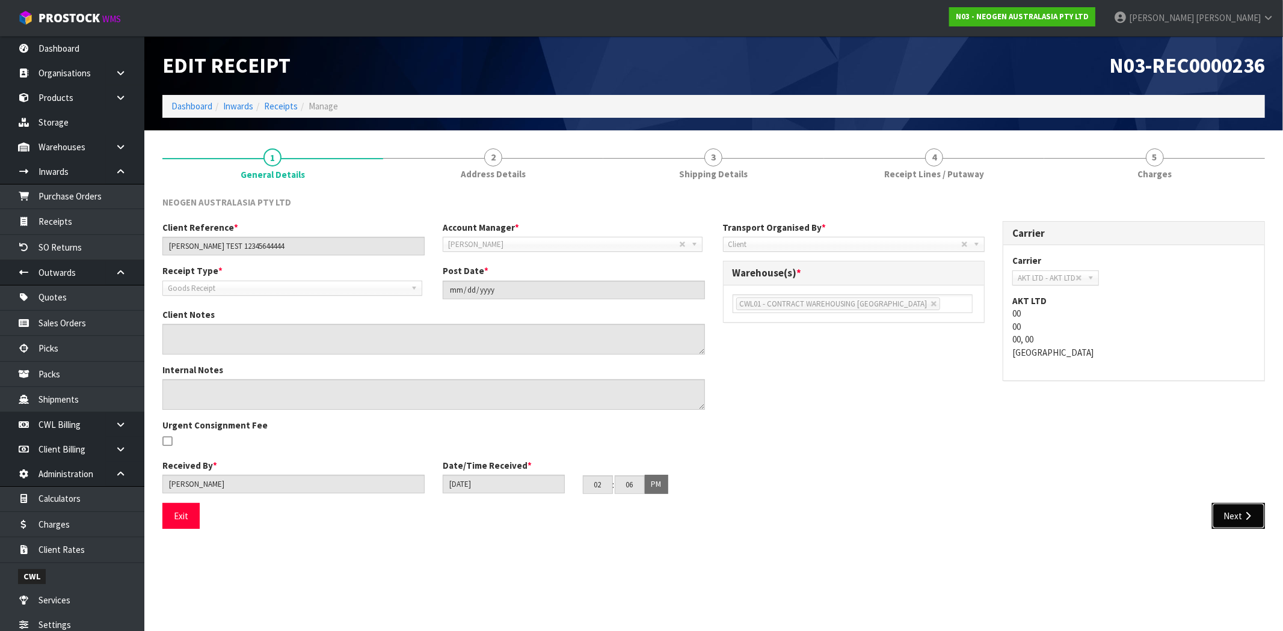
click at [1242, 518] on icon "button" at bounding box center [1247, 516] width 11 height 9
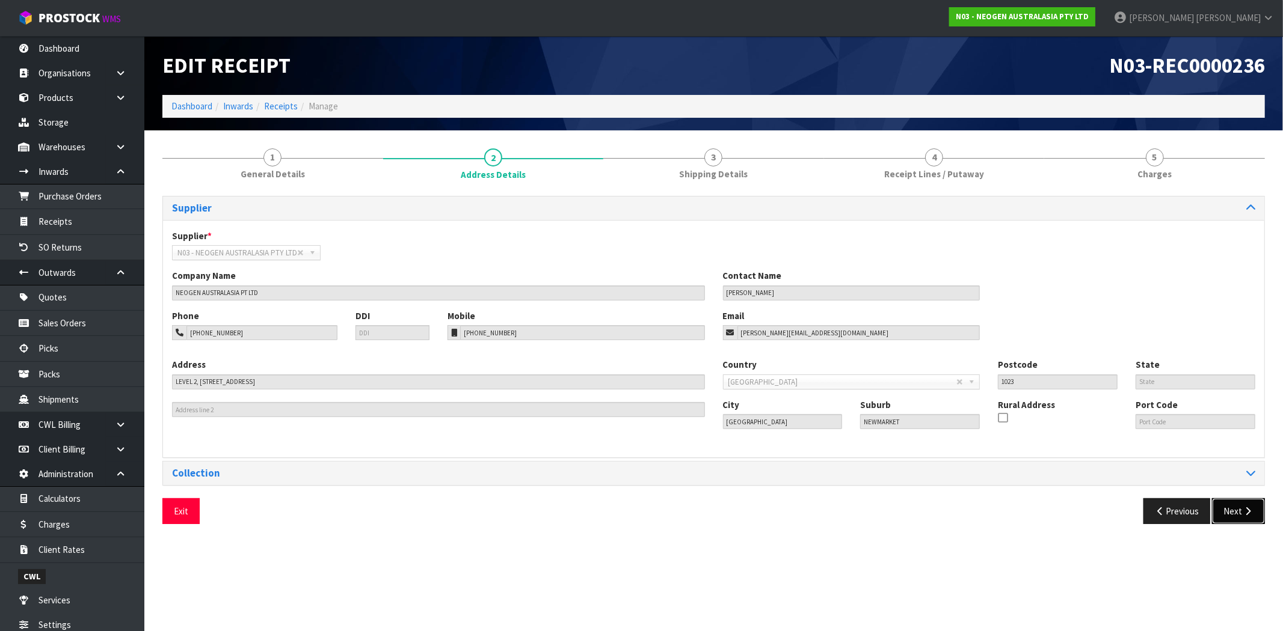
click at [1239, 512] on button "Next" at bounding box center [1238, 512] width 53 height 26
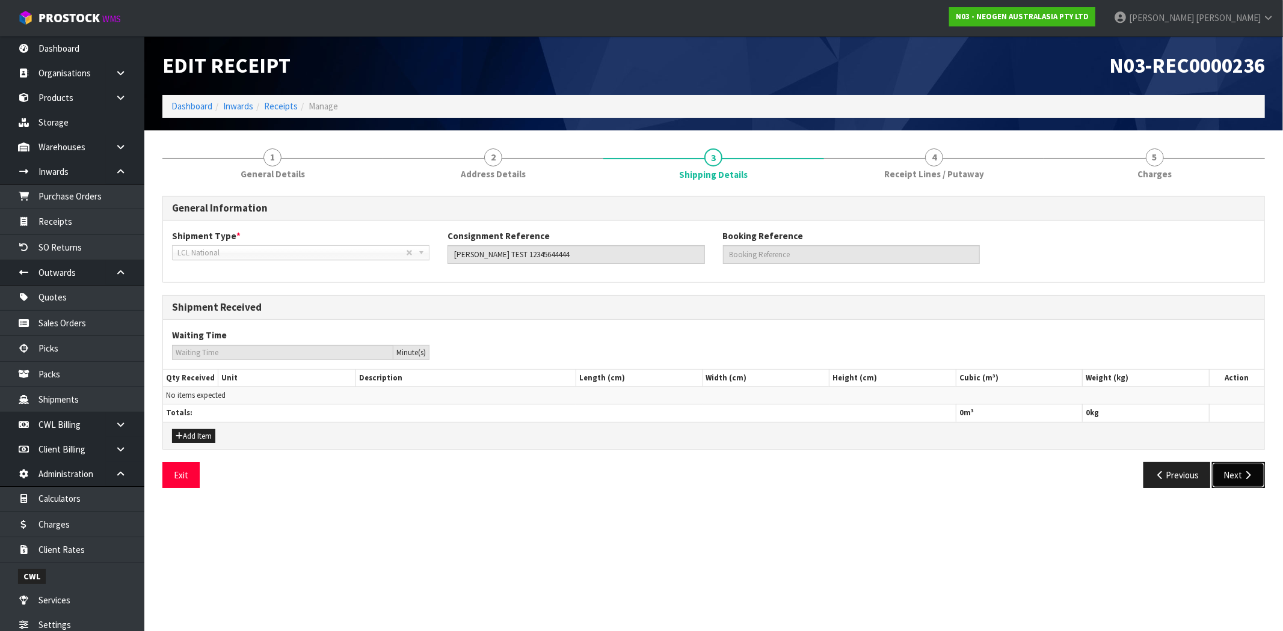
click at [1228, 478] on button "Next" at bounding box center [1238, 475] width 53 height 26
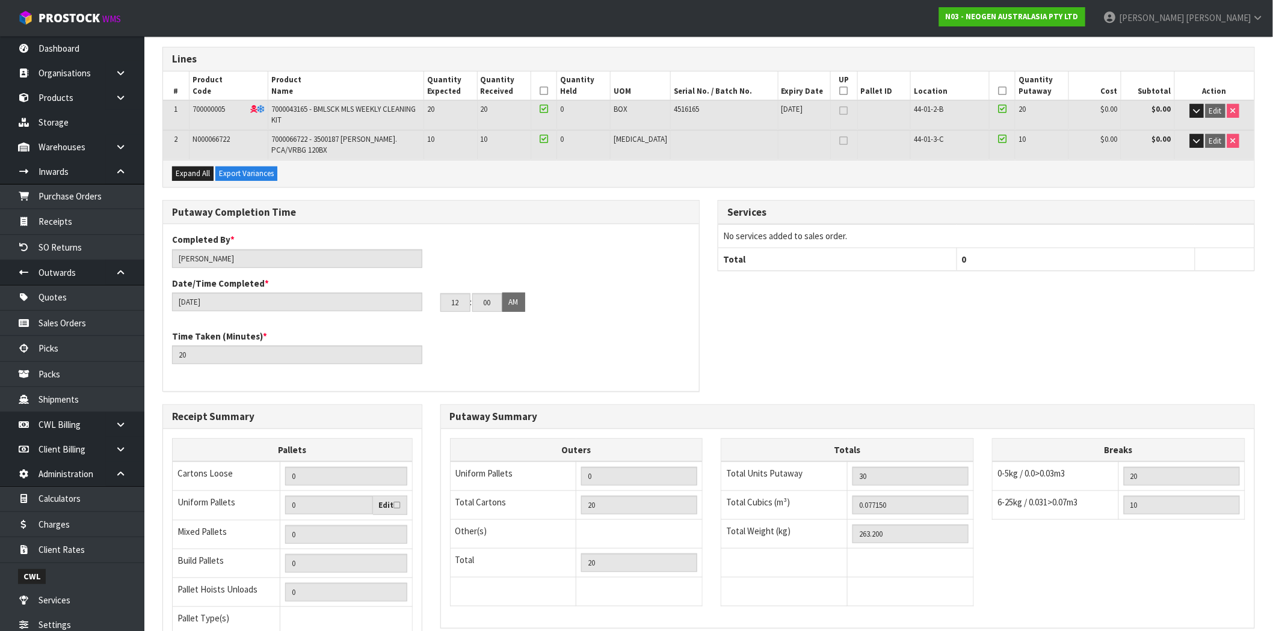
scroll to position [260, 0]
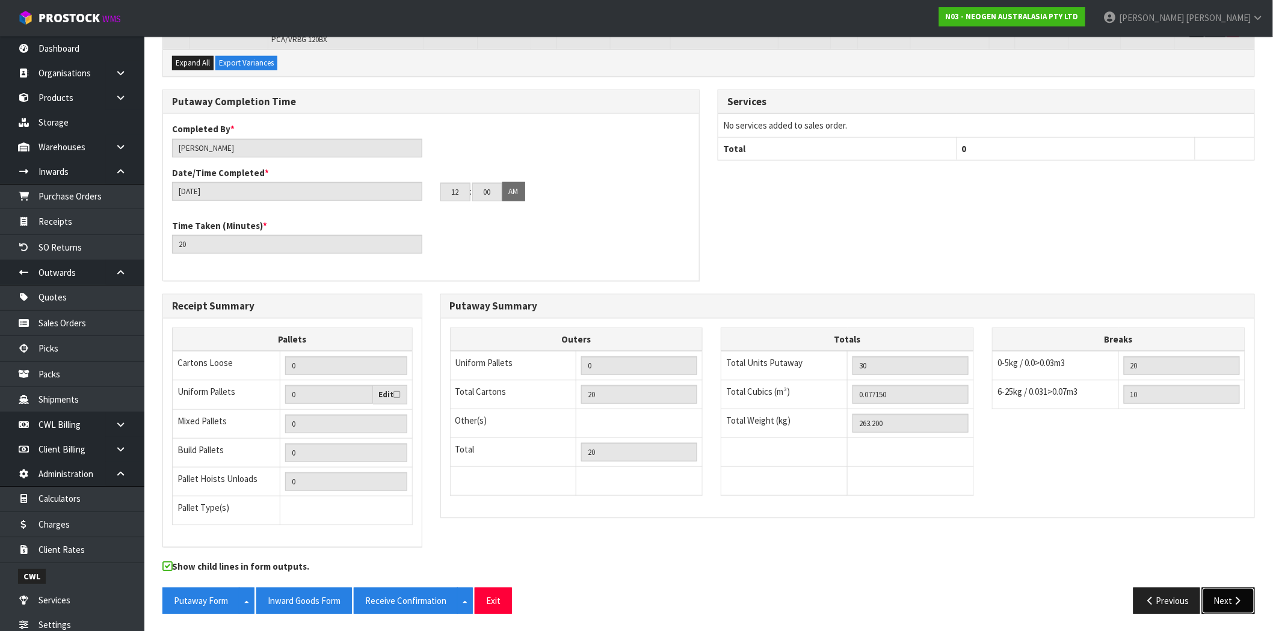
click at [1225, 593] on button "Next" at bounding box center [1228, 601] width 53 height 26
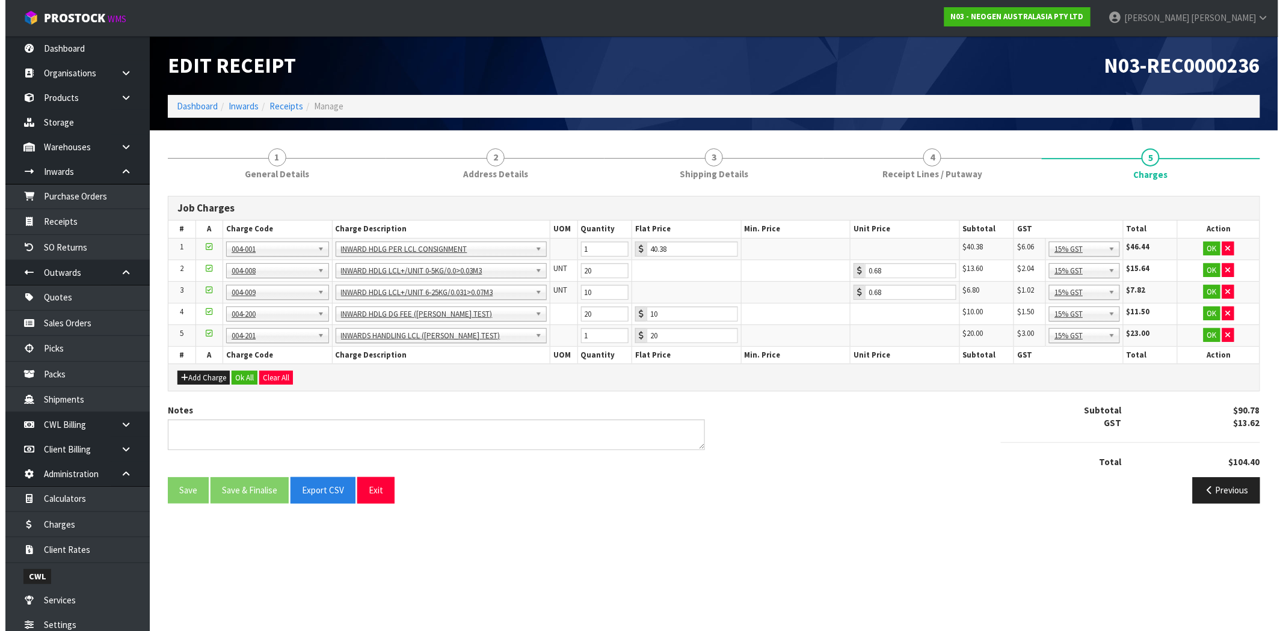
scroll to position [0, 0]
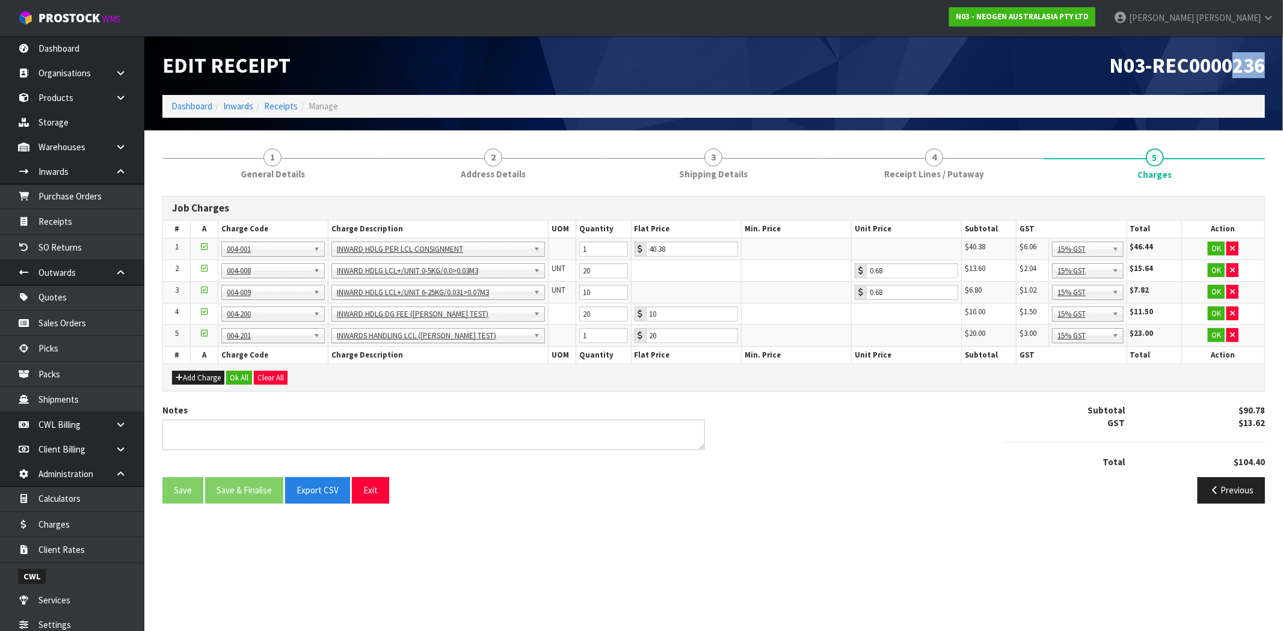
drag, startPoint x: 1230, startPoint y: 67, endPoint x: 1282, endPoint y: 69, distance: 51.8
click at [1282, 69] on header "Edit Receipt N03-REC0000236 Dashboard Inwards Receipts Manage" at bounding box center [713, 83] width 1138 height 94
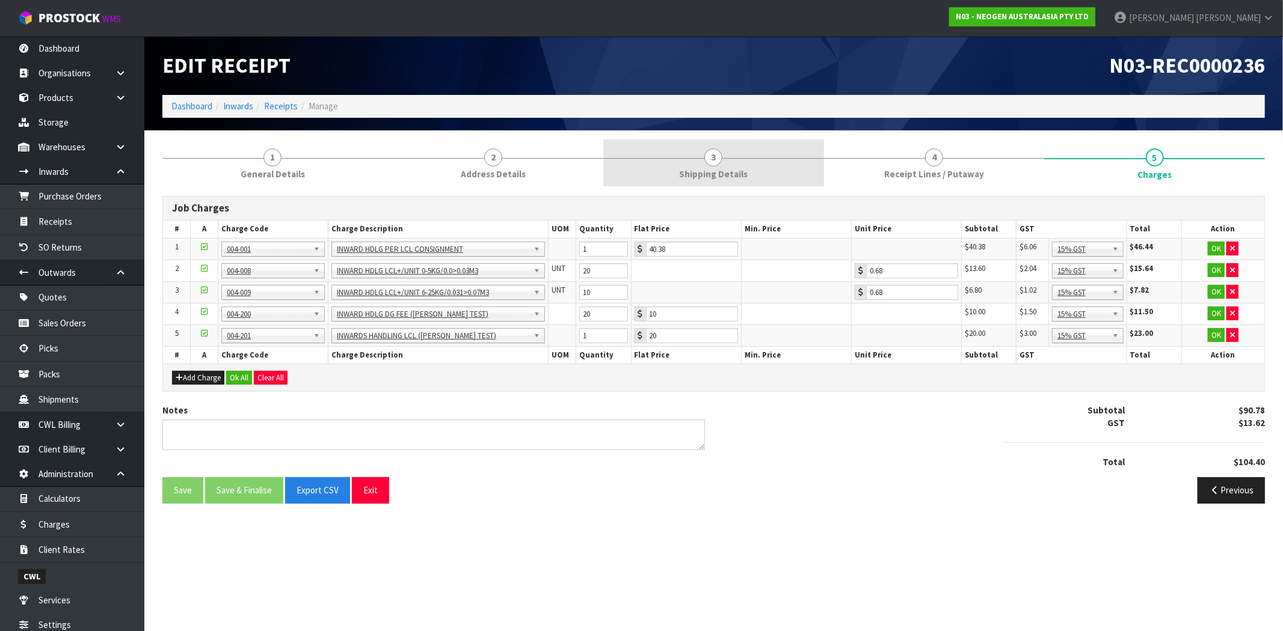
click at [692, 161] on link "3 Shipping Details" at bounding box center [713, 164] width 221 height 48
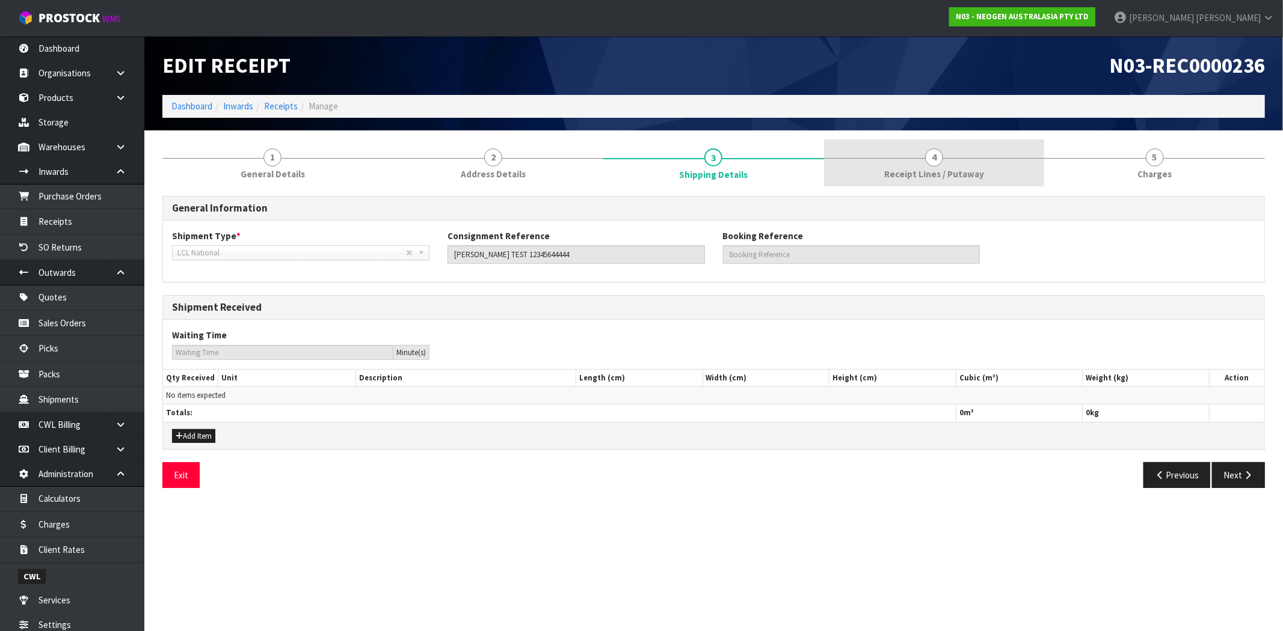
click at [920, 161] on link "4 Receipt Lines / Putaway" at bounding box center [934, 164] width 221 height 48
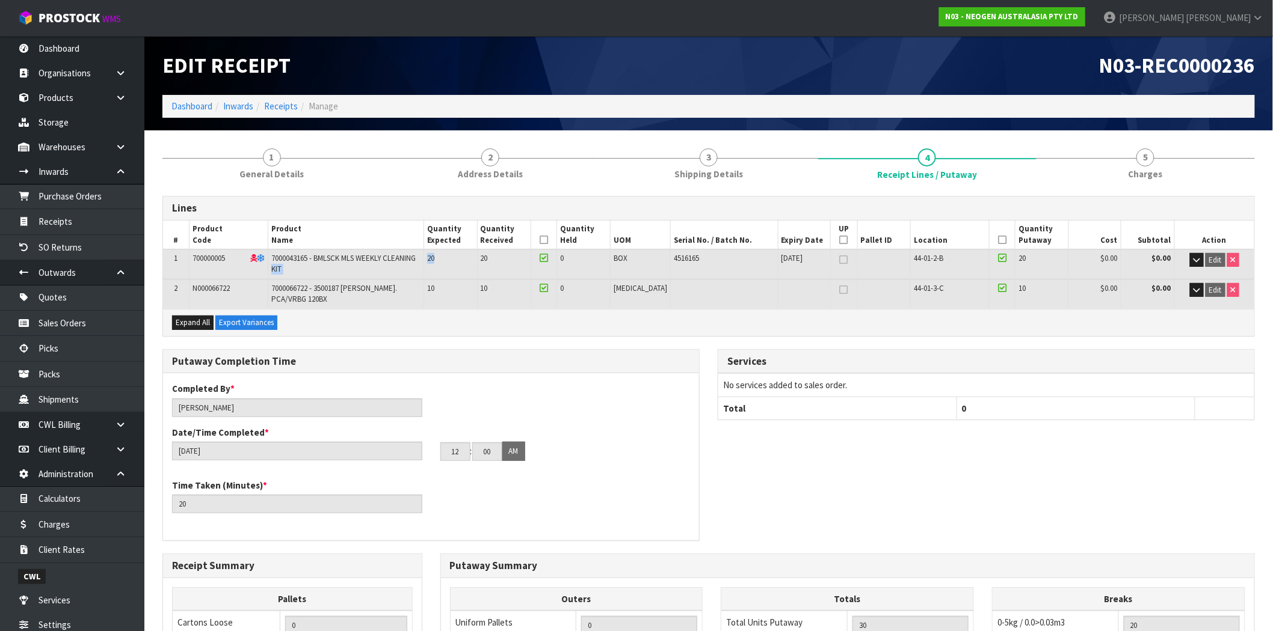
drag, startPoint x: 452, startPoint y: 259, endPoint x: 434, endPoint y: 259, distance: 18.6
click at [434, 259] on tr "1 700000005 7000043165 - BMLSCK MLS WEEKLY CLEANING KIT 20 20 0 BOX 4516165 [DA…" at bounding box center [708, 264] width 1091 height 29
click at [1146, 173] on span "Charges" at bounding box center [1145, 174] width 34 height 13
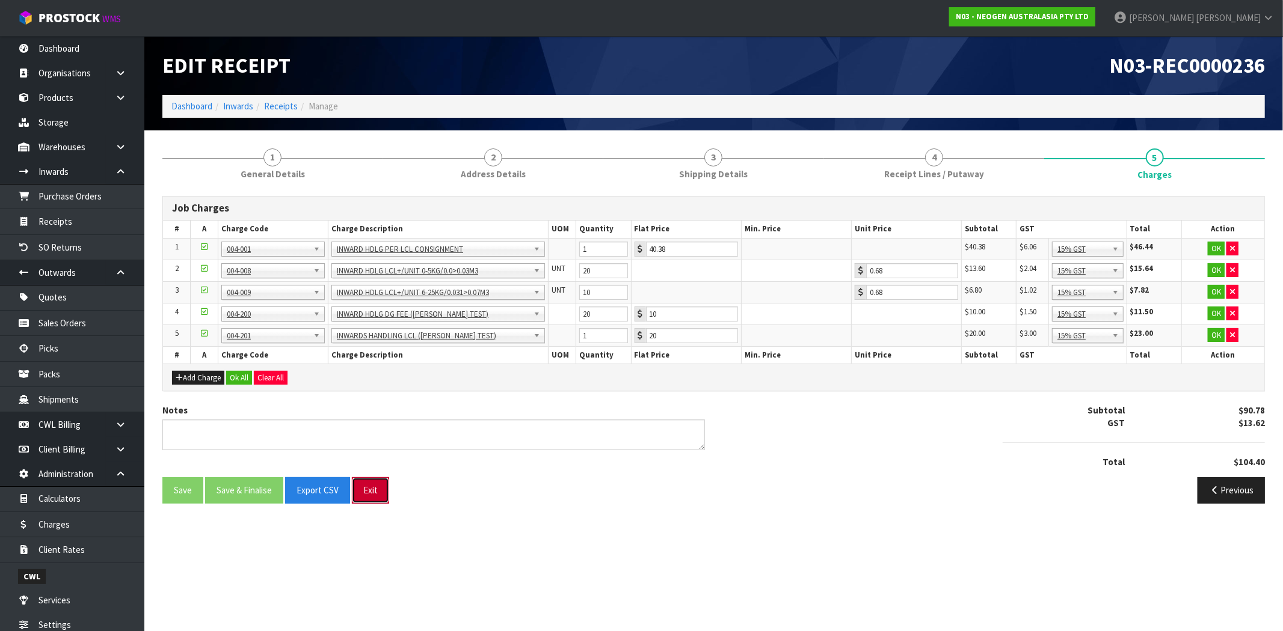
click at [384, 497] on button "Exit" at bounding box center [370, 491] width 37 height 26
